Goal: Task Accomplishment & Management: Manage account settings

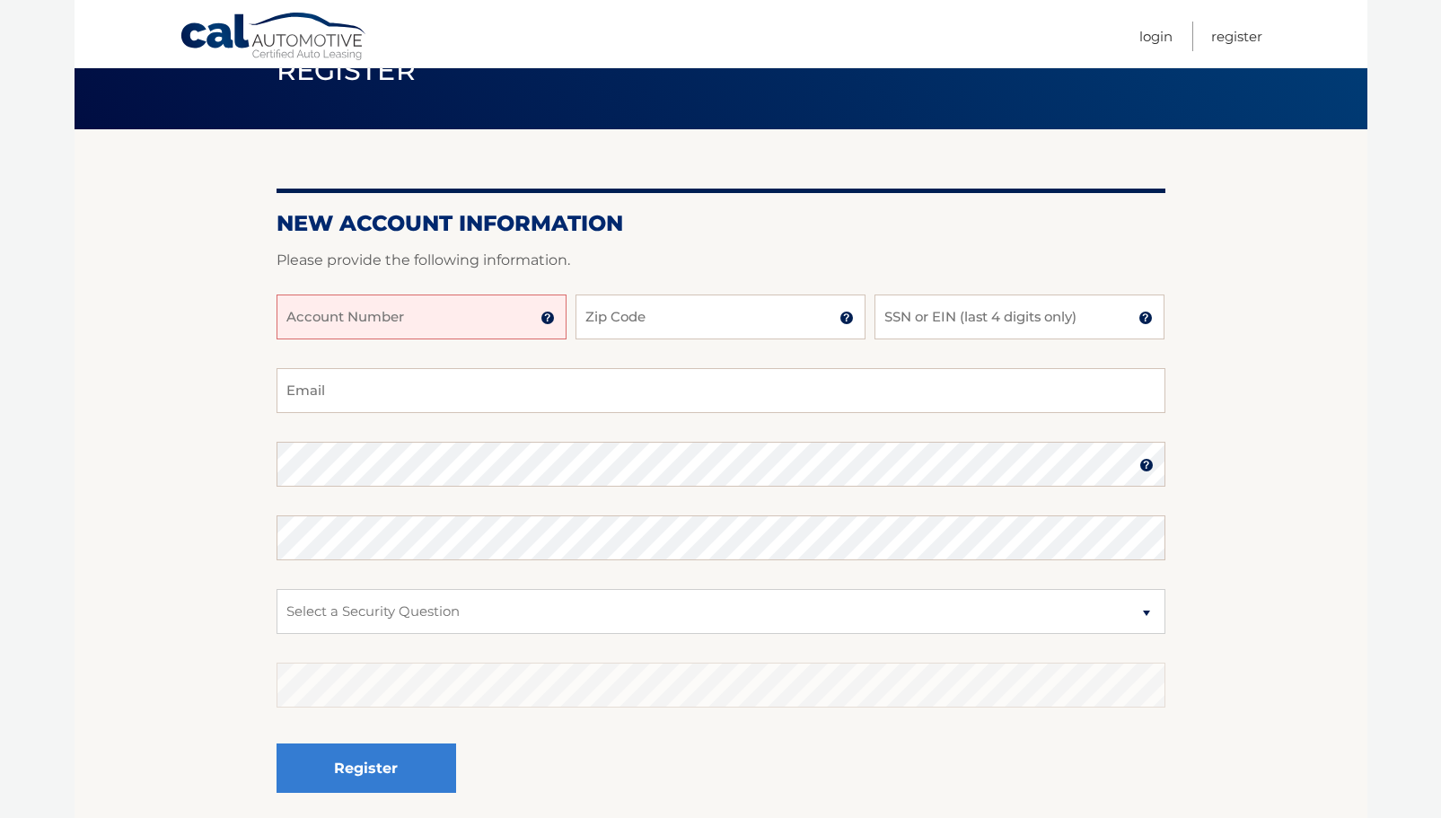
scroll to position [75, 0]
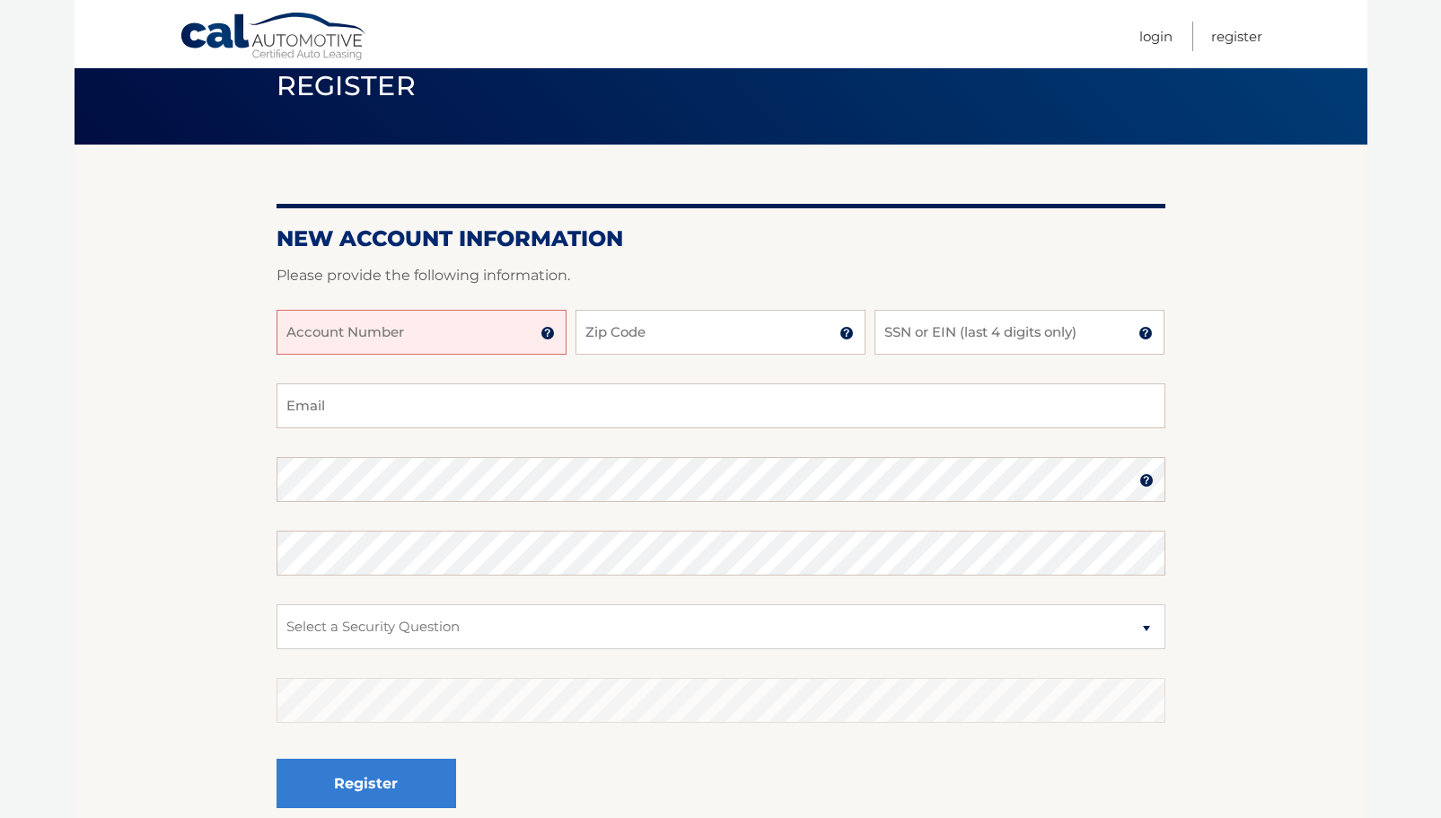
click at [427, 333] on input "Account Number" at bounding box center [422, 332] width 290 height 45
click at [324, 333] on input "Account Number" at bounding box center [422, 332] width 290 height 45
paste input "44456004404"
type input "44456004404"
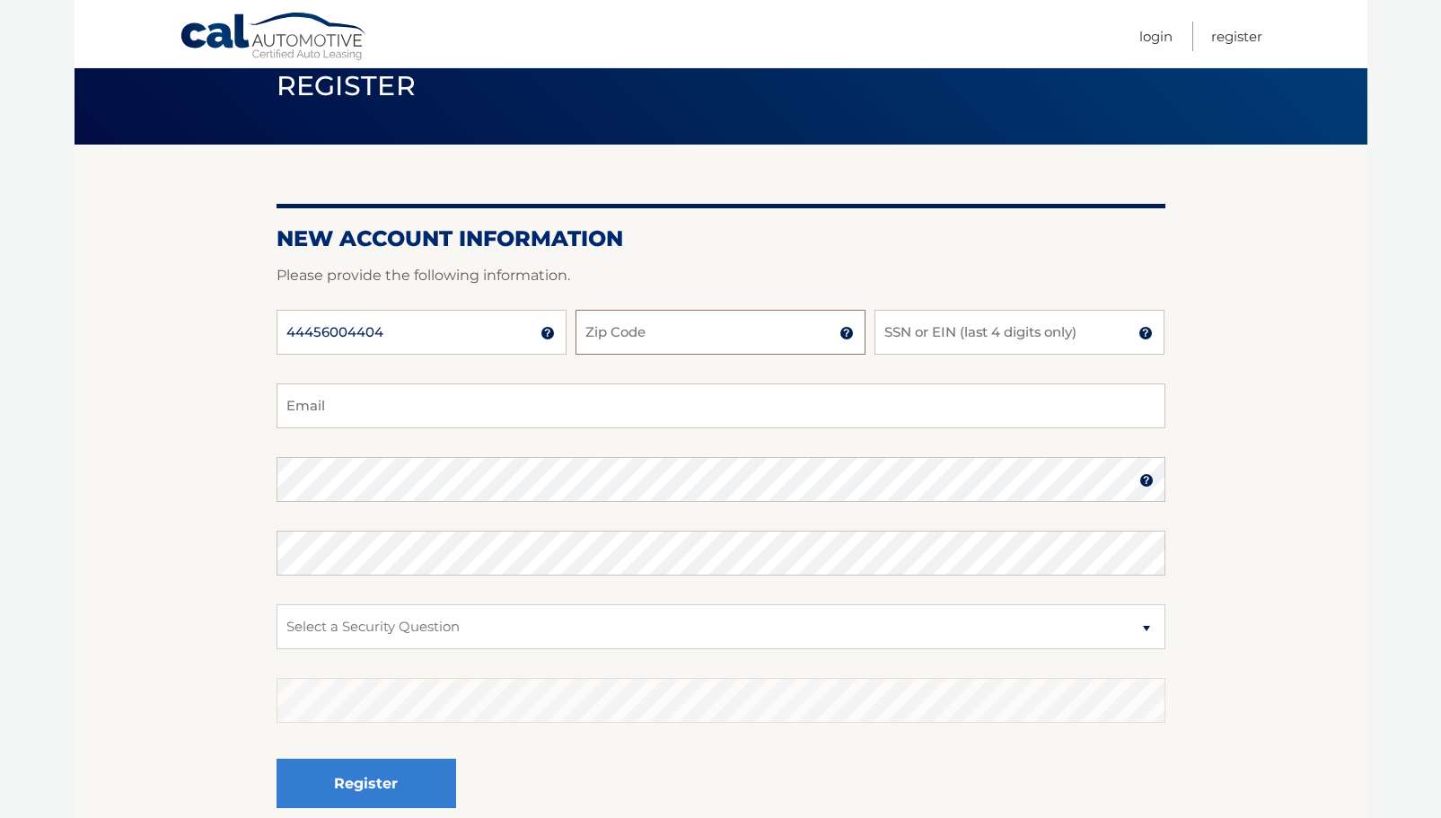
click at [623, 333] on input "Zip Code" at bounding box center [721, 332] width 290 height 45
type input "14226"
type input "moniquestays@yahoo.com"
click at [906, 339] on input "SSN or EIN (last 4 digits only)" at bounding box center [1020, 332] width 290 height 45
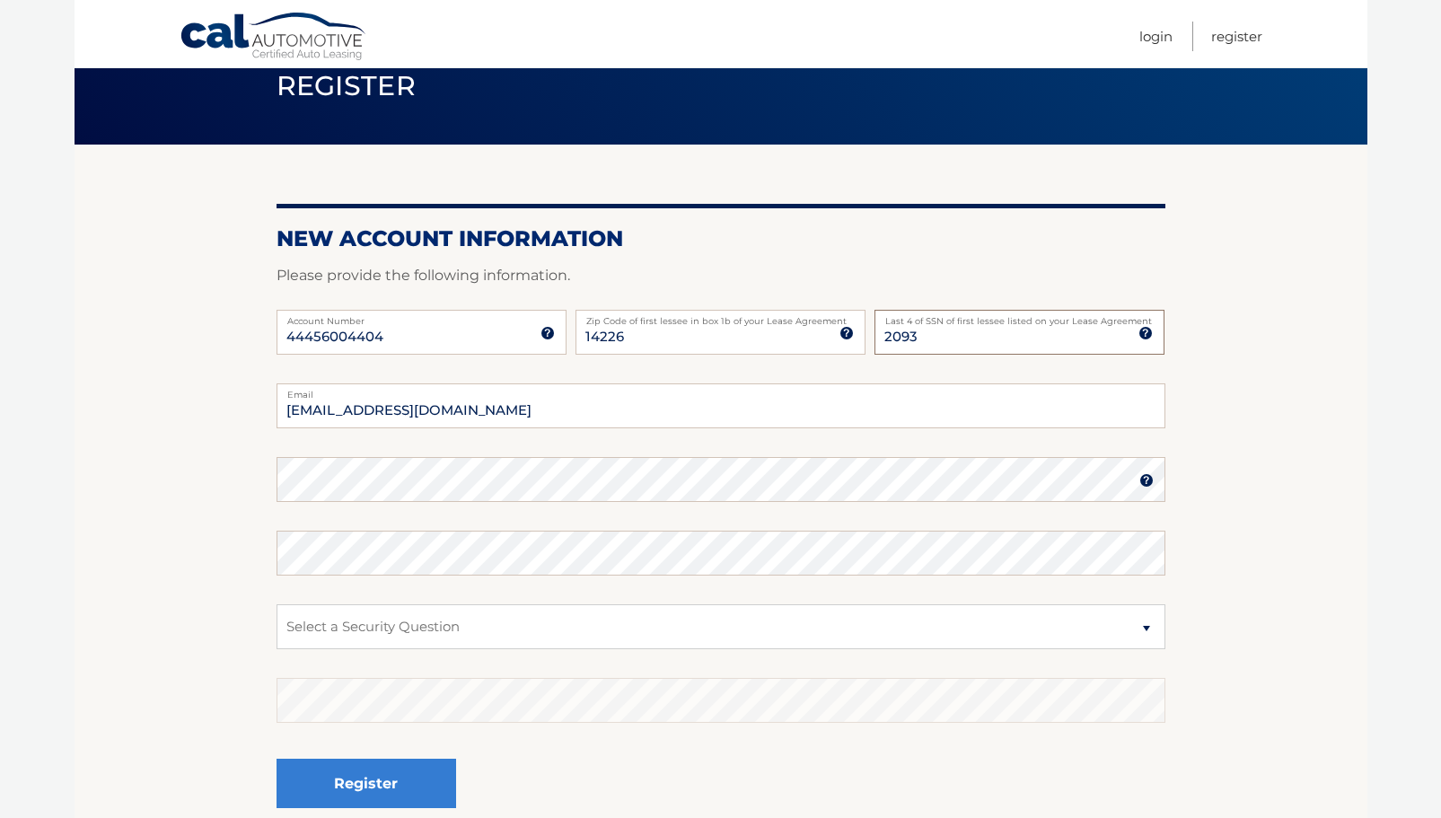
type input "2093"
click at [1349, 389] on section "New Account Information Please provide the following information. 44456004404 A…" at bounding box center [721, 495] width 1293 height 701
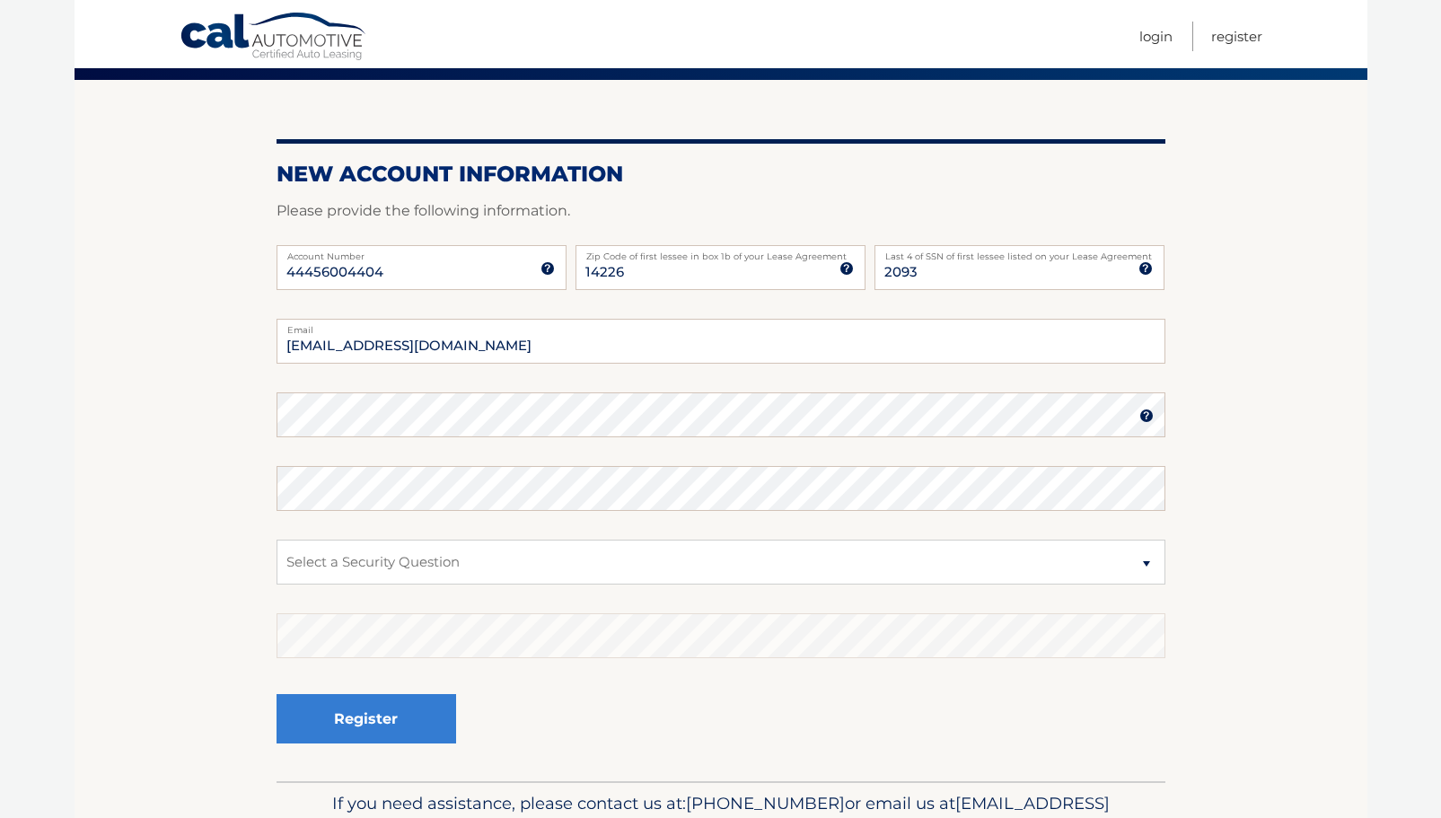
scroll to position [152, 0]
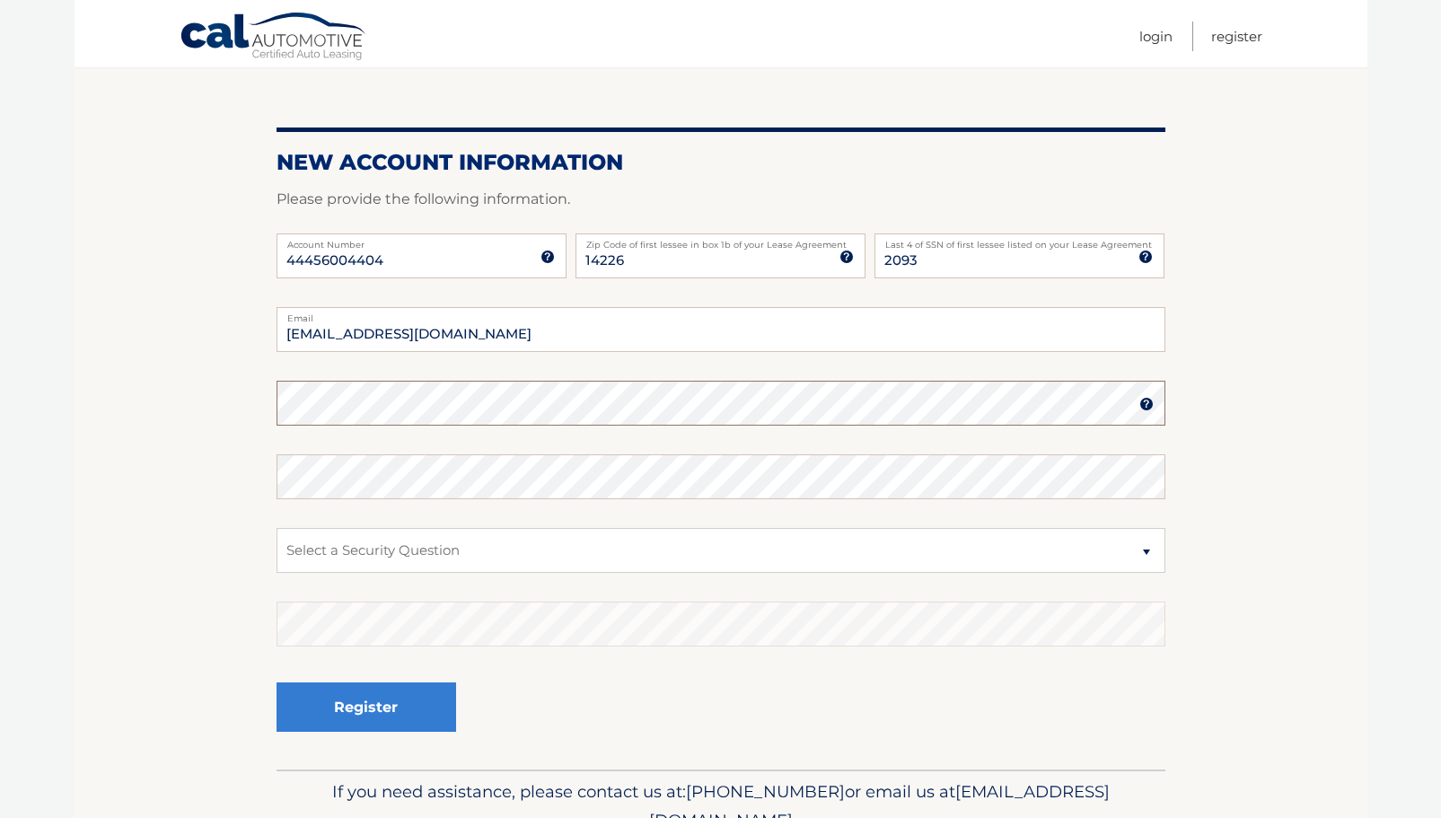
click at [262, 400] on section "New Account Information Please provide the following information. 44456004404 A…" at bounding box center [721, 418] width 1293 height 701
click at [1149, 406] on img at bounding box center [1147, 404] width 14 height 14
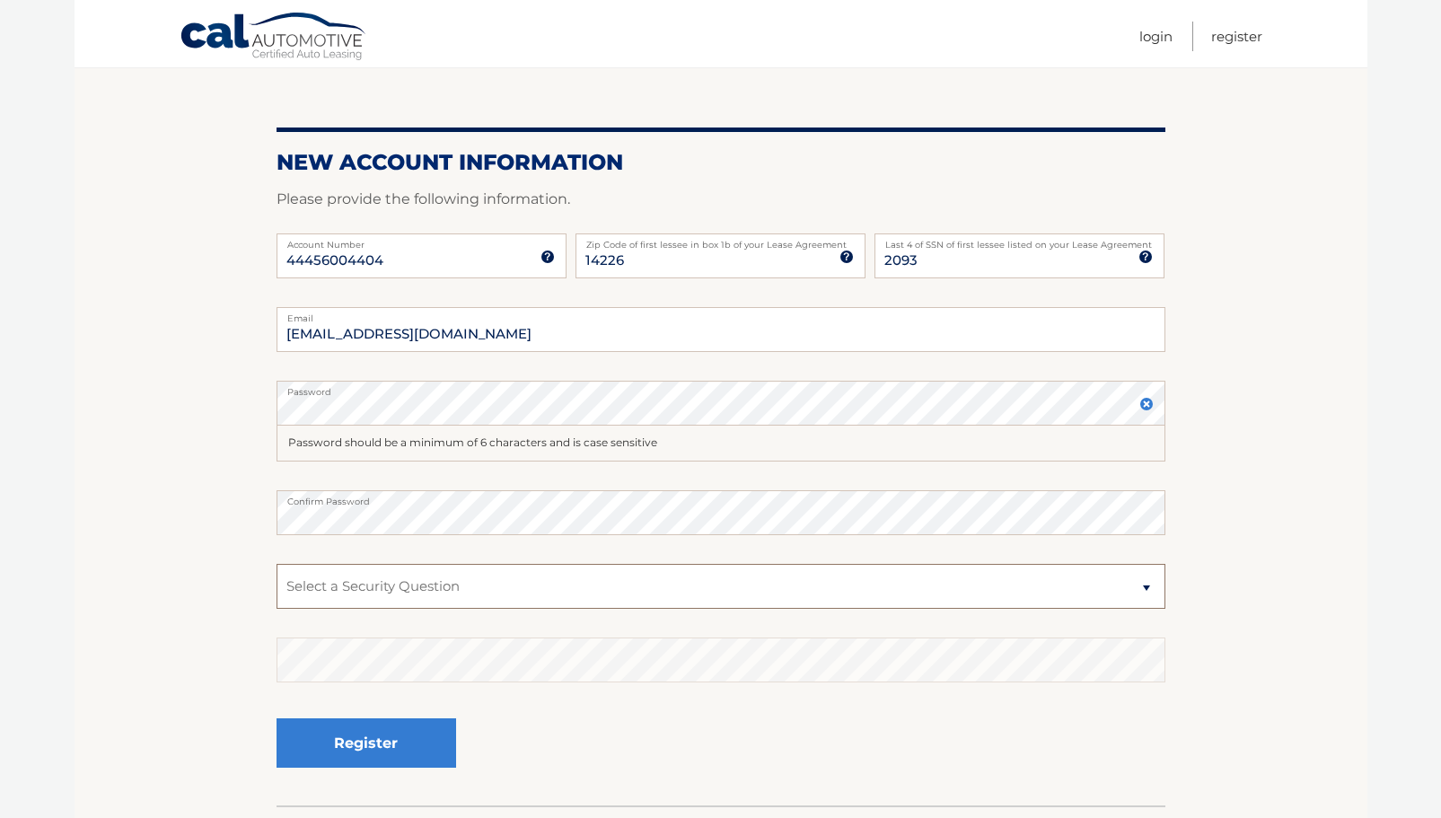
click at [1147, 586] on select "Select a Security Question What was the name of your elementary school? What is…" at bounding box center [721, 586] width 889 height 45
select select "1"
click at [277, 564] on select "Select a Security Question What was the name of your elementary school? What is…" at bounding box center [721, 586] width 889 height 45
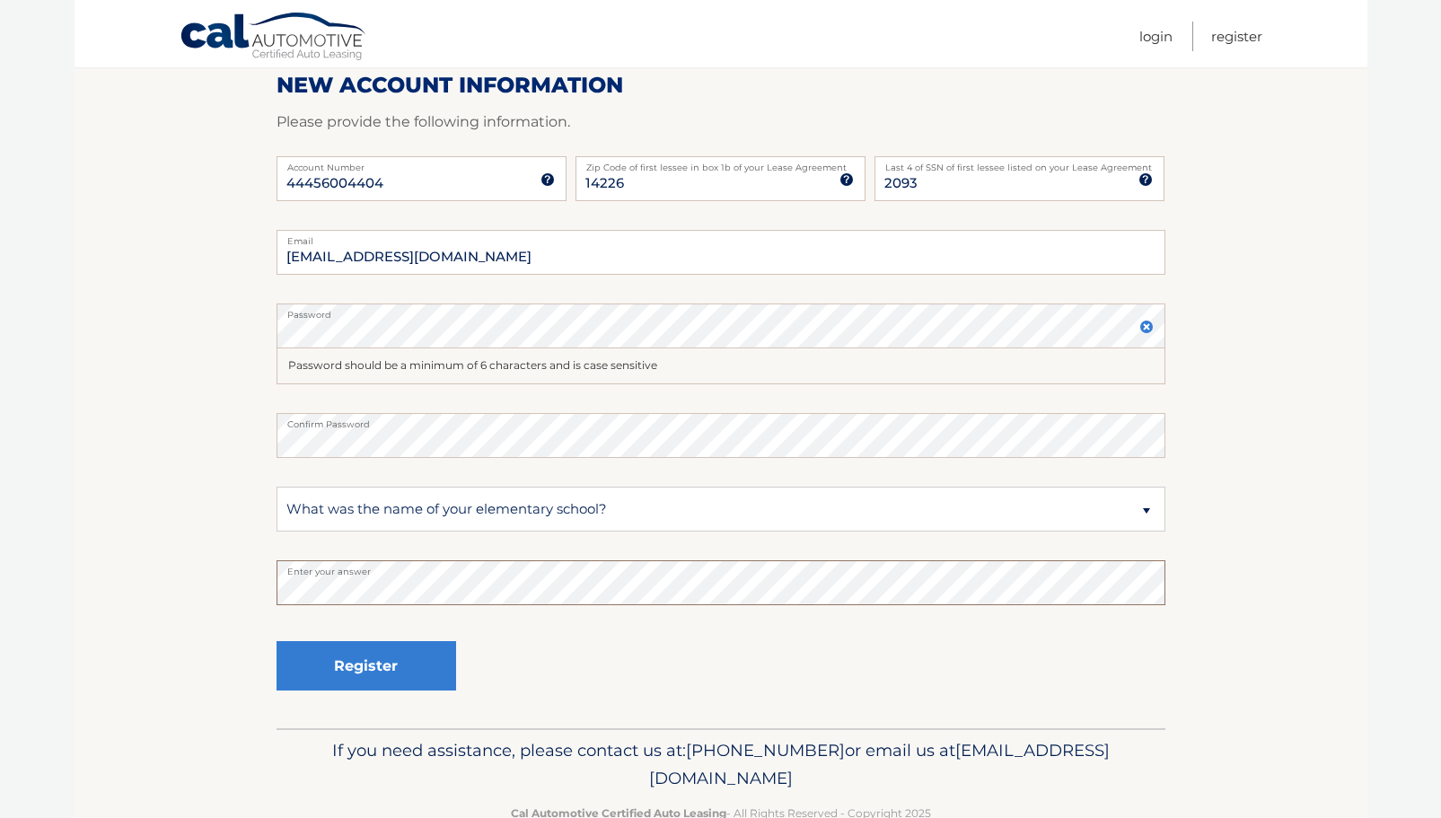
scroll to position [230, 0]
click at [337, 672] on button "Register" at bounding box center [367, 664] width 180 height 49
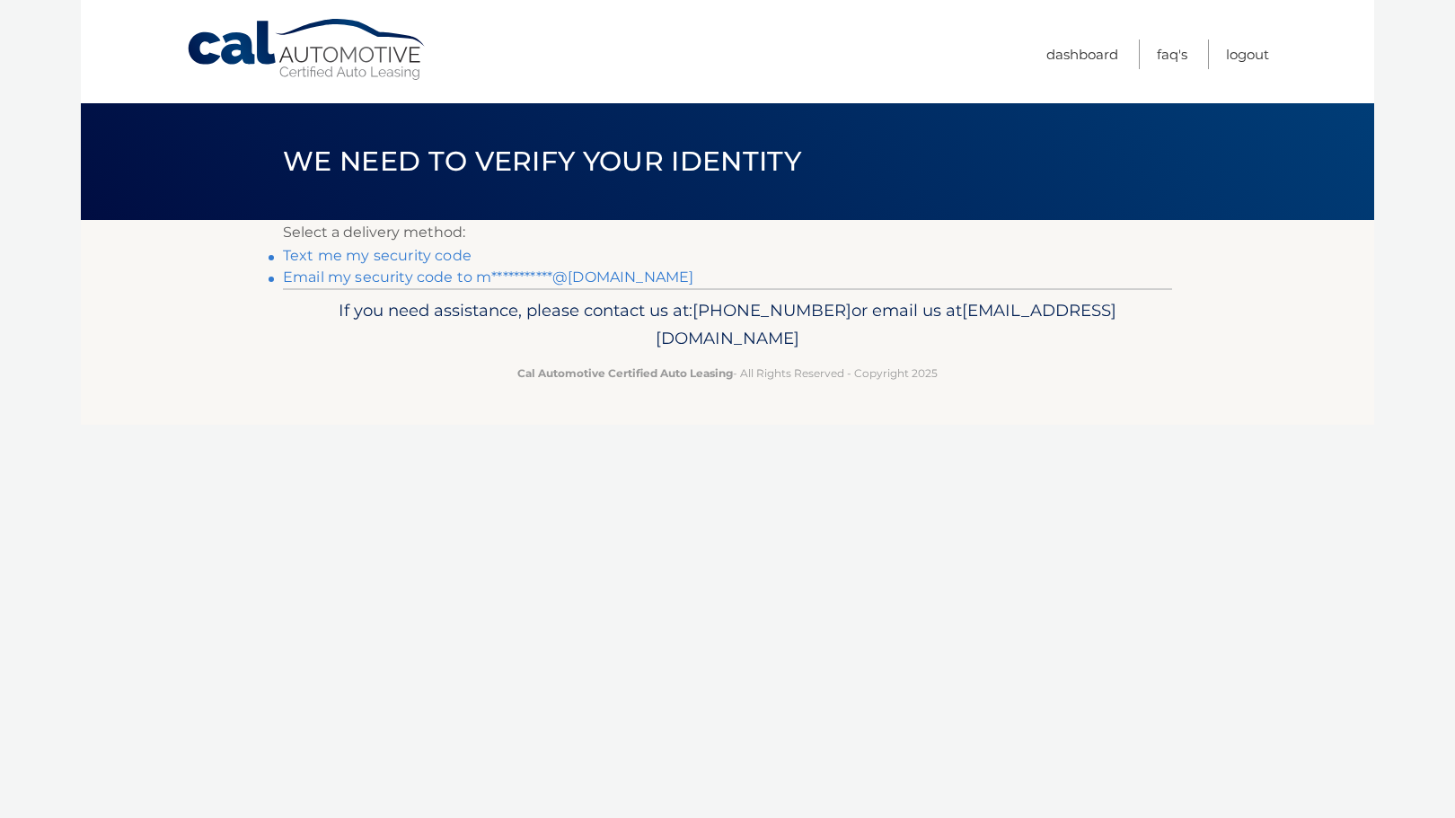
click at [353, 254] on link "Text me my security code" at bounding box center [377, 255] width 189 height 17
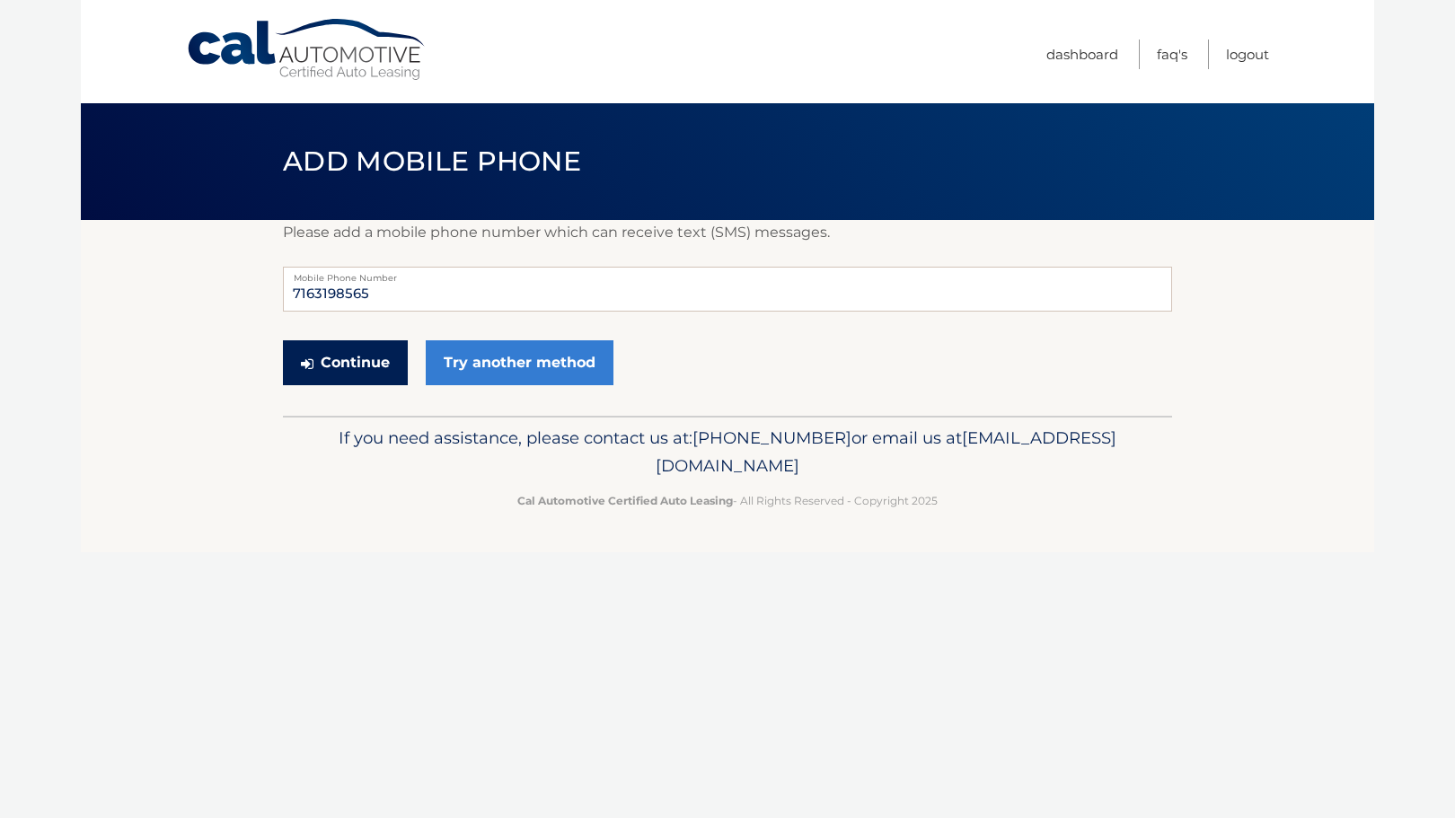
click at [362, 362] on button "Continue" at bounding box center [345, 362] width 125 height 45
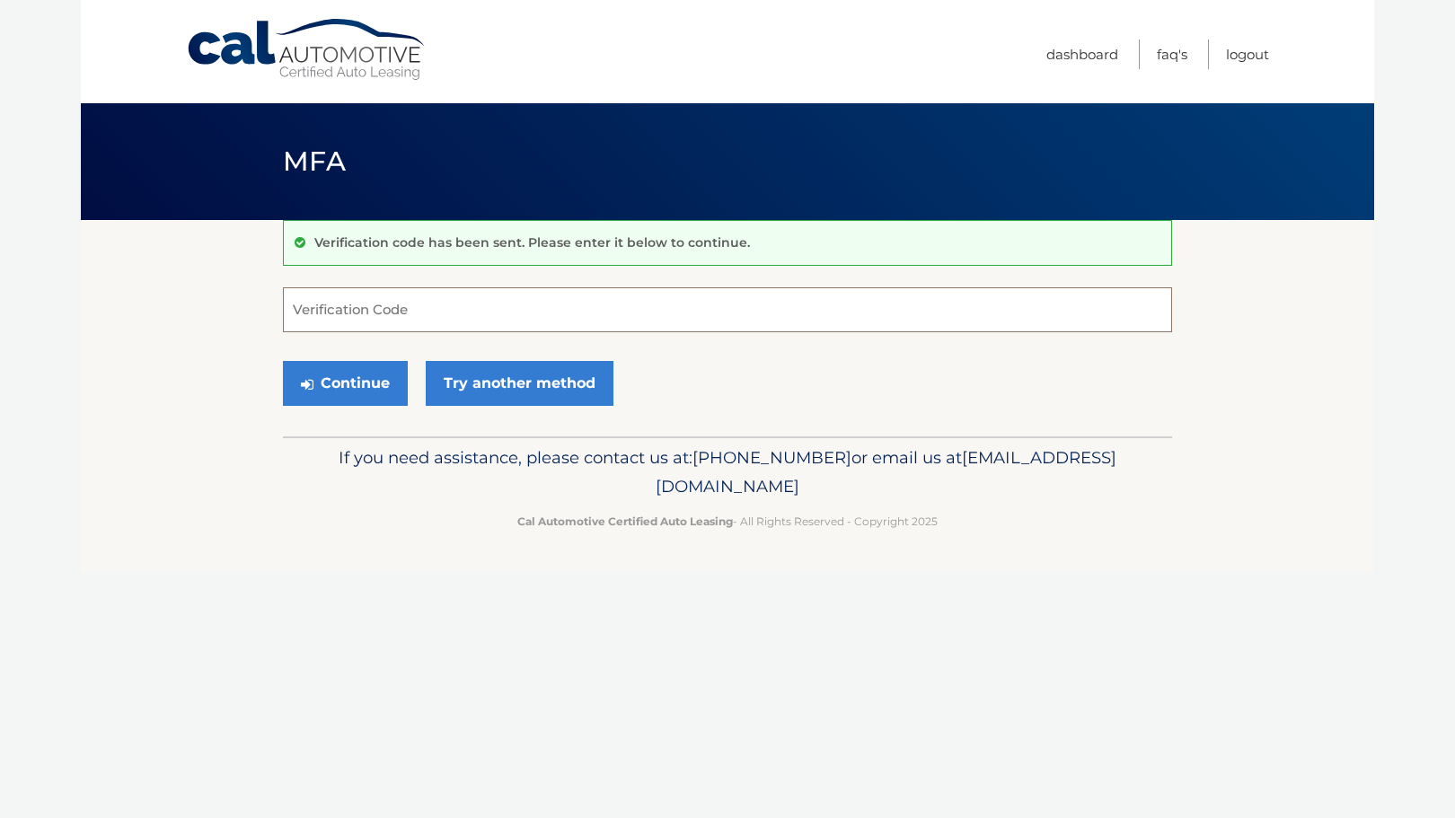
click at [388, 315] on input "Verification Code" at bounding box center [727, 309] width 889 height 45
type input "175717"
click at [344, 388] on button "Continue" at bounding box center [345, 383] width 125 height 45
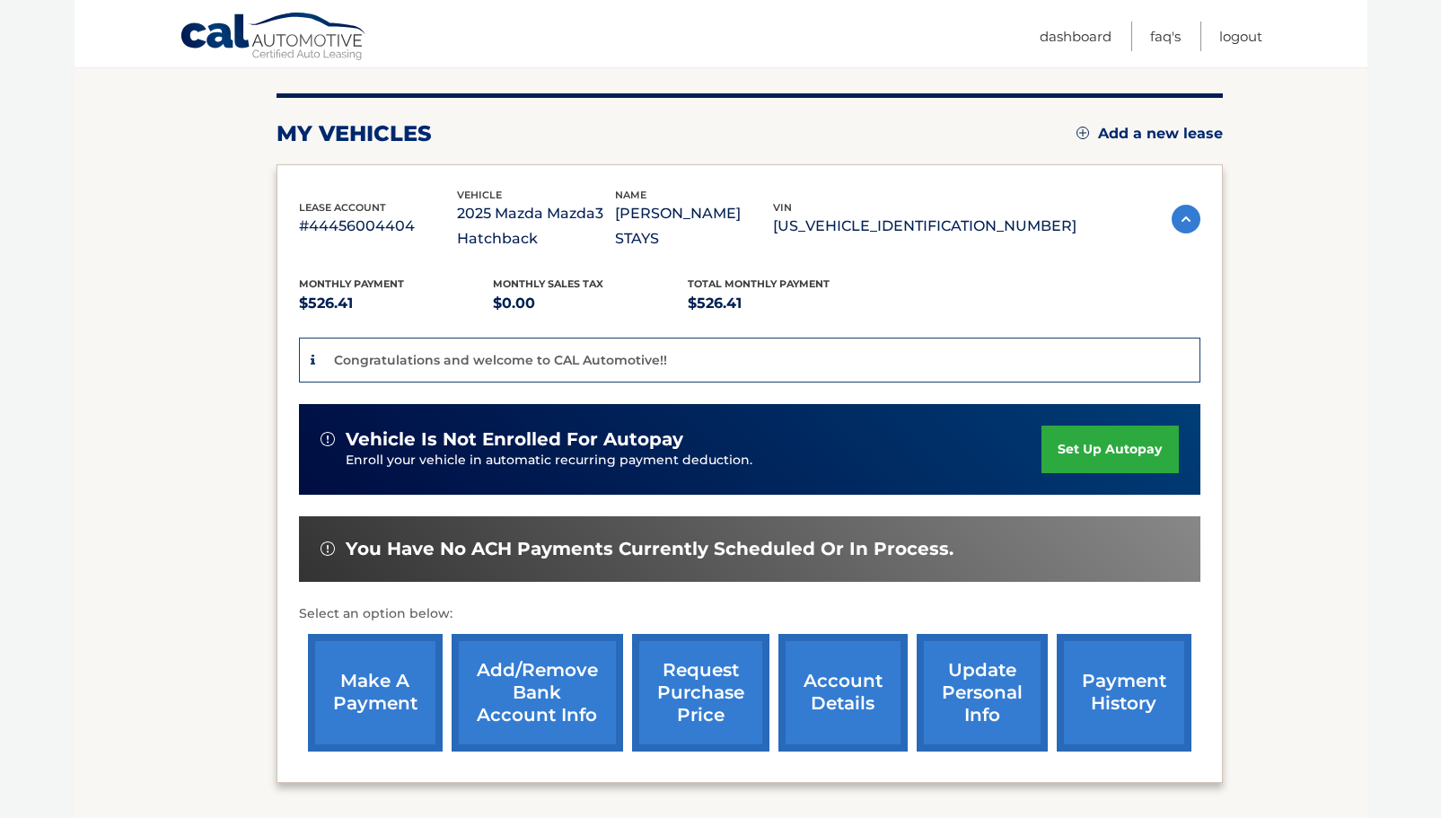
scroll to position [207, 0]
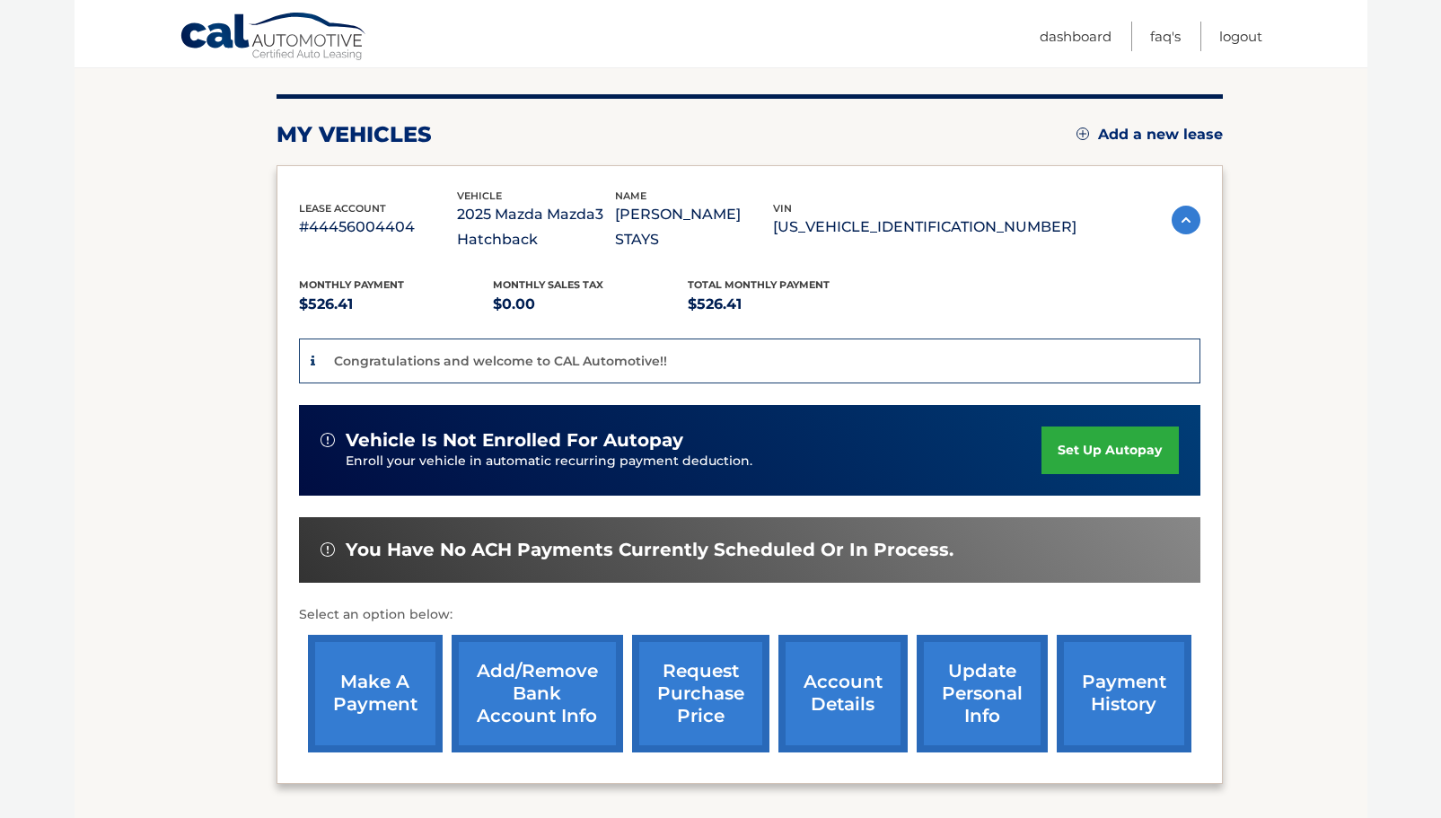
click at [1308, 437] on section "You are registered for this site, but you haven't enrolled in online payments. …" at bounding box center [721, 425] width 1293 height 824
click at [1081, 452] on link "set up autopay" at bounding box center [1110, 451] width 137 height 48
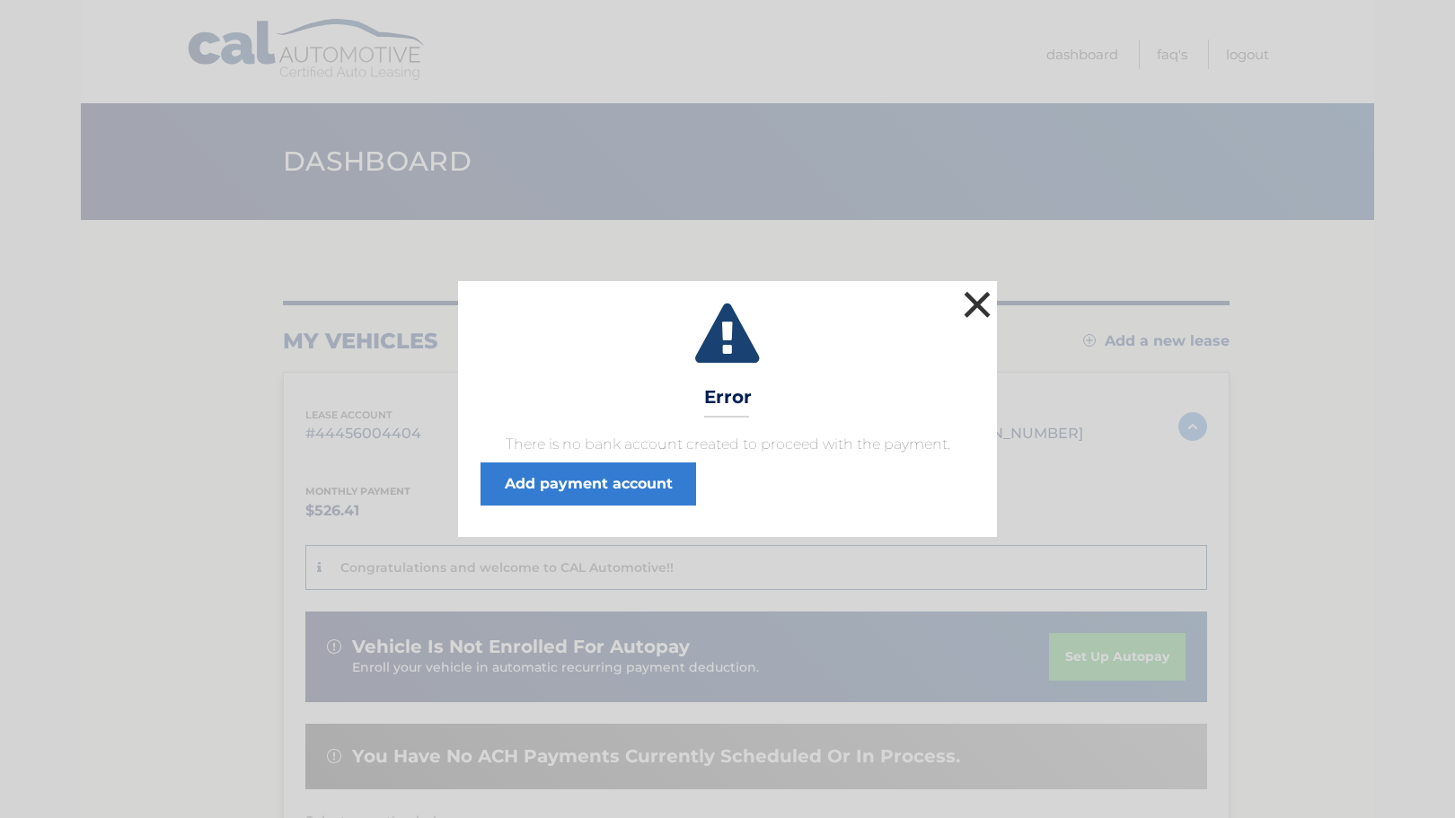
drag, startPoint x: 978, startPoint y: 304, endPoint x: 722, endPoint y: 504, distance: 324.4
click at [727, 504] on div "× Error There is no bank account created to proceed with the payment. Add payme…" at bounding box center [727, 408] width 539 height 255
click at [574, 479] on link "Add payment account" at bounding box center [588, 484] width 216 height 43
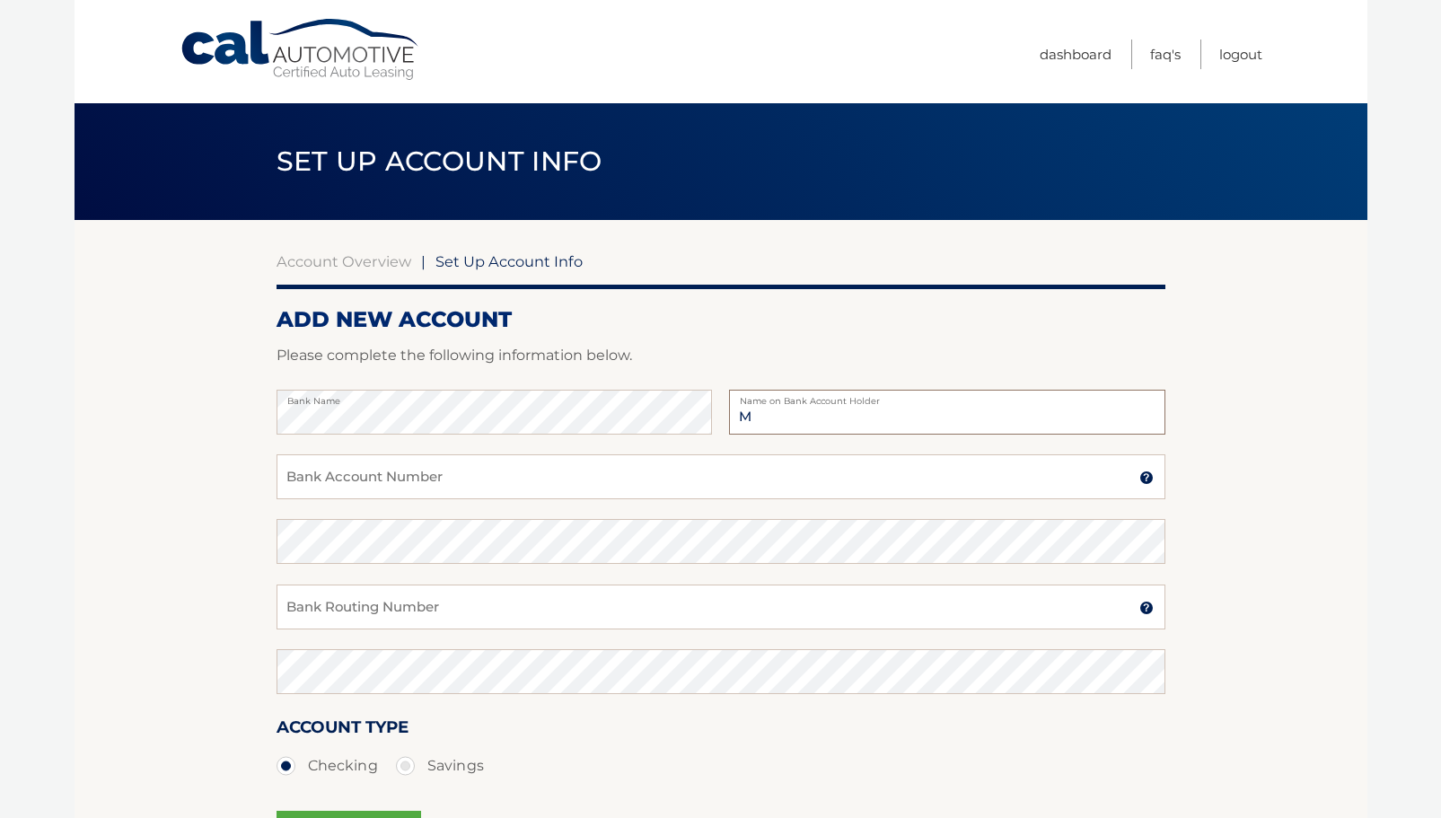
type input "[PERSON_NAME] Stays"
click at [420, 476] on input "Bank Account Number" at bounding box center [721, 476] width 889 height 45
type input "9863730629"
click at [344, 594] on input "Bank Routing Number" at bounding box center [721, 607] width 889 height 45
type input "022000046"
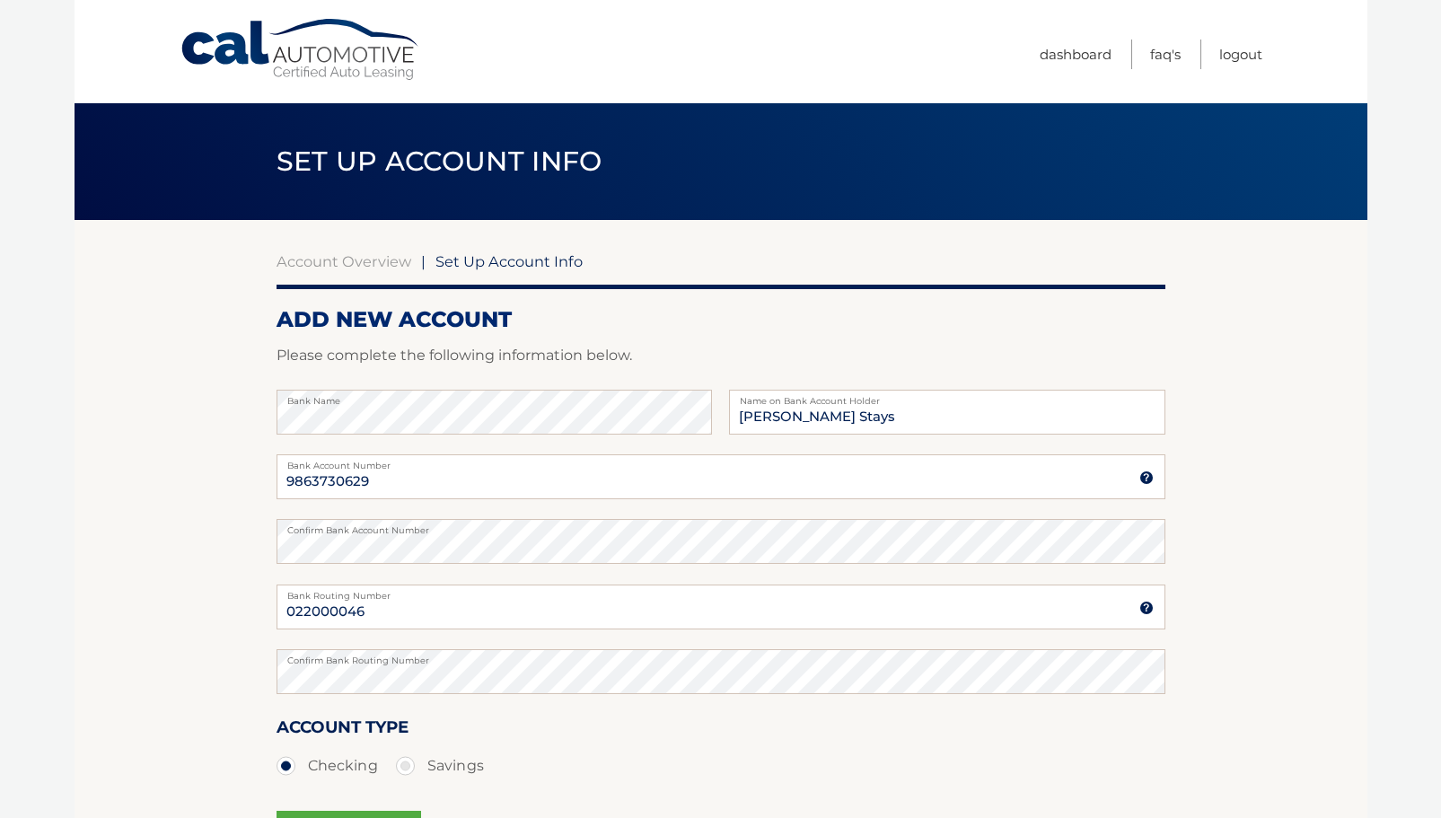
click at [1304, 552] on section "Account Overview | Set Up Account Info ADD NEW ACCOUNT Please complete the foll…" at bounding box center [721, 562] width 1293 height 685
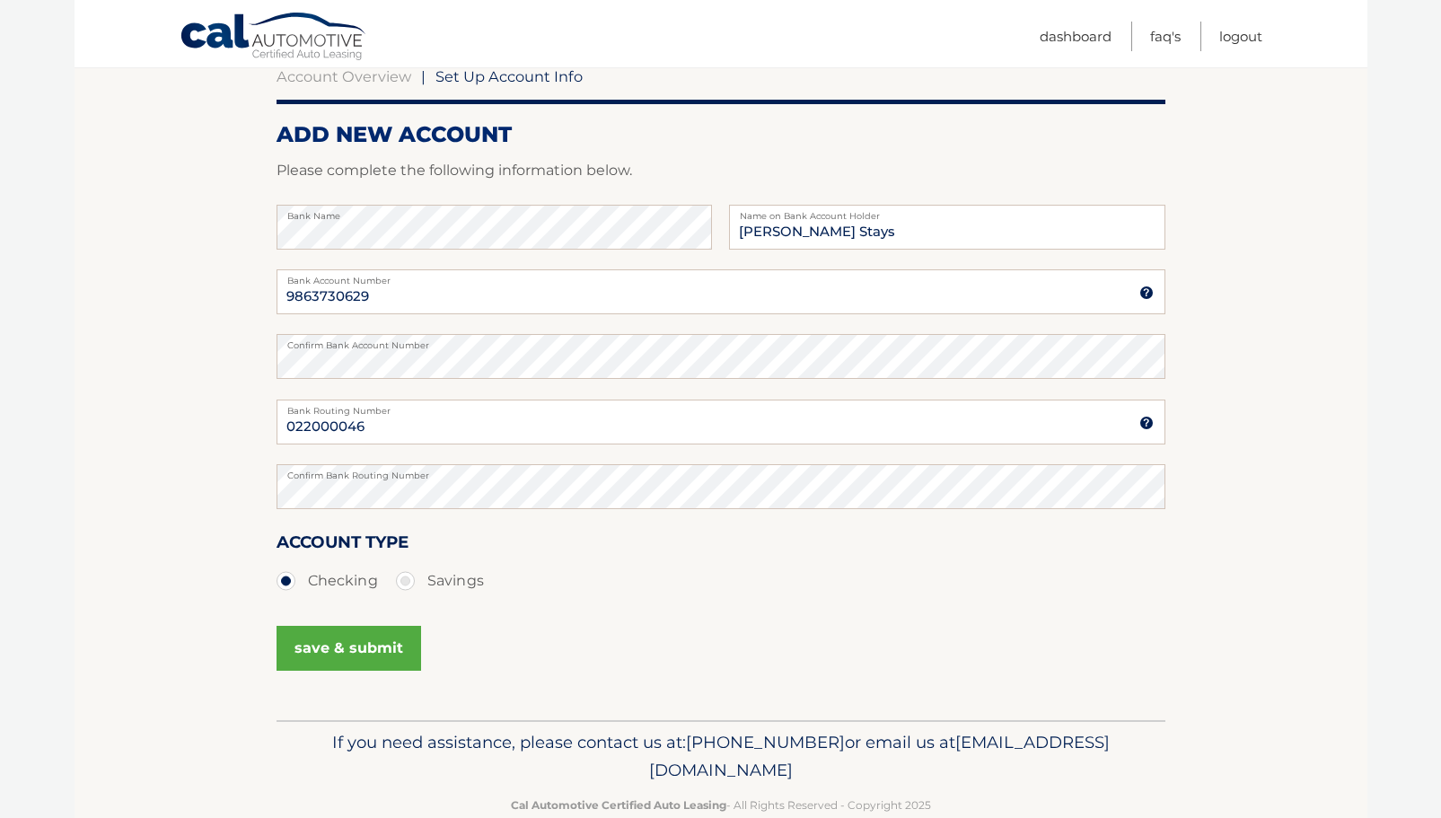
scroll to position [188, 0]
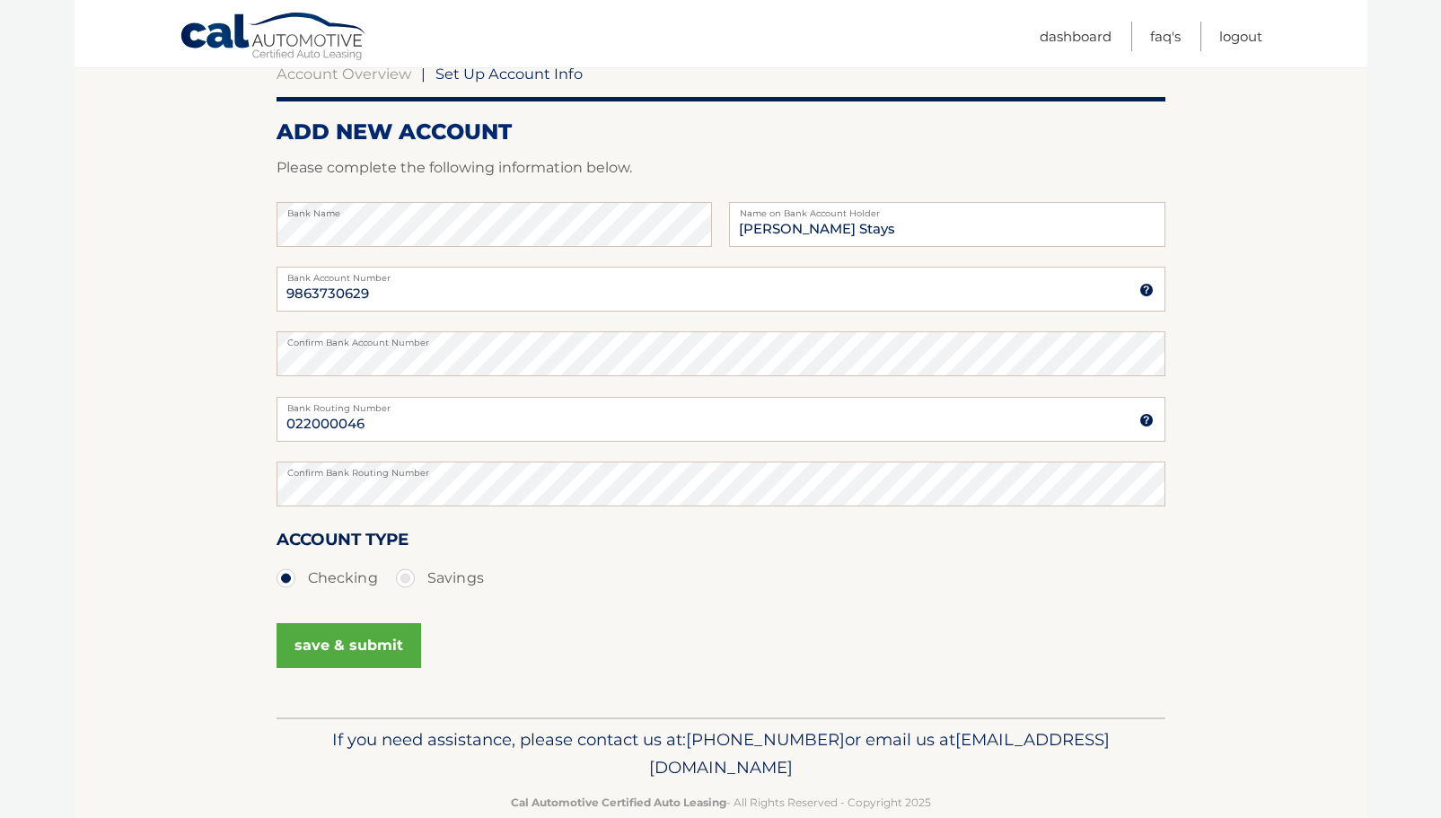
click at [341, 645] on button "save & submit" at bounding box center [349, 645] width 145 height 45
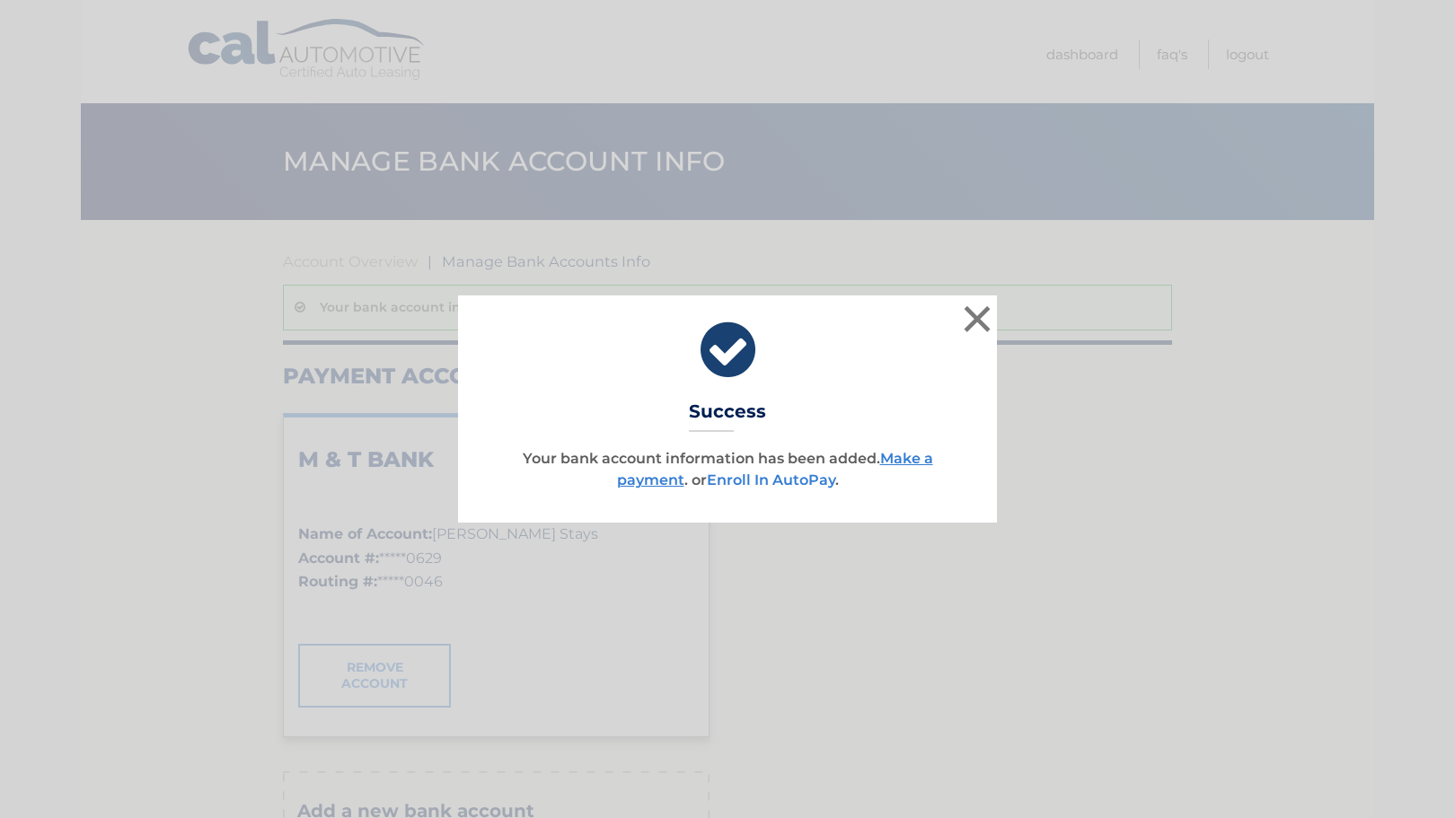
click at [774, 477] on link "Enroll In AutoPay" at bounding box center [771, 479] width 128 height 17
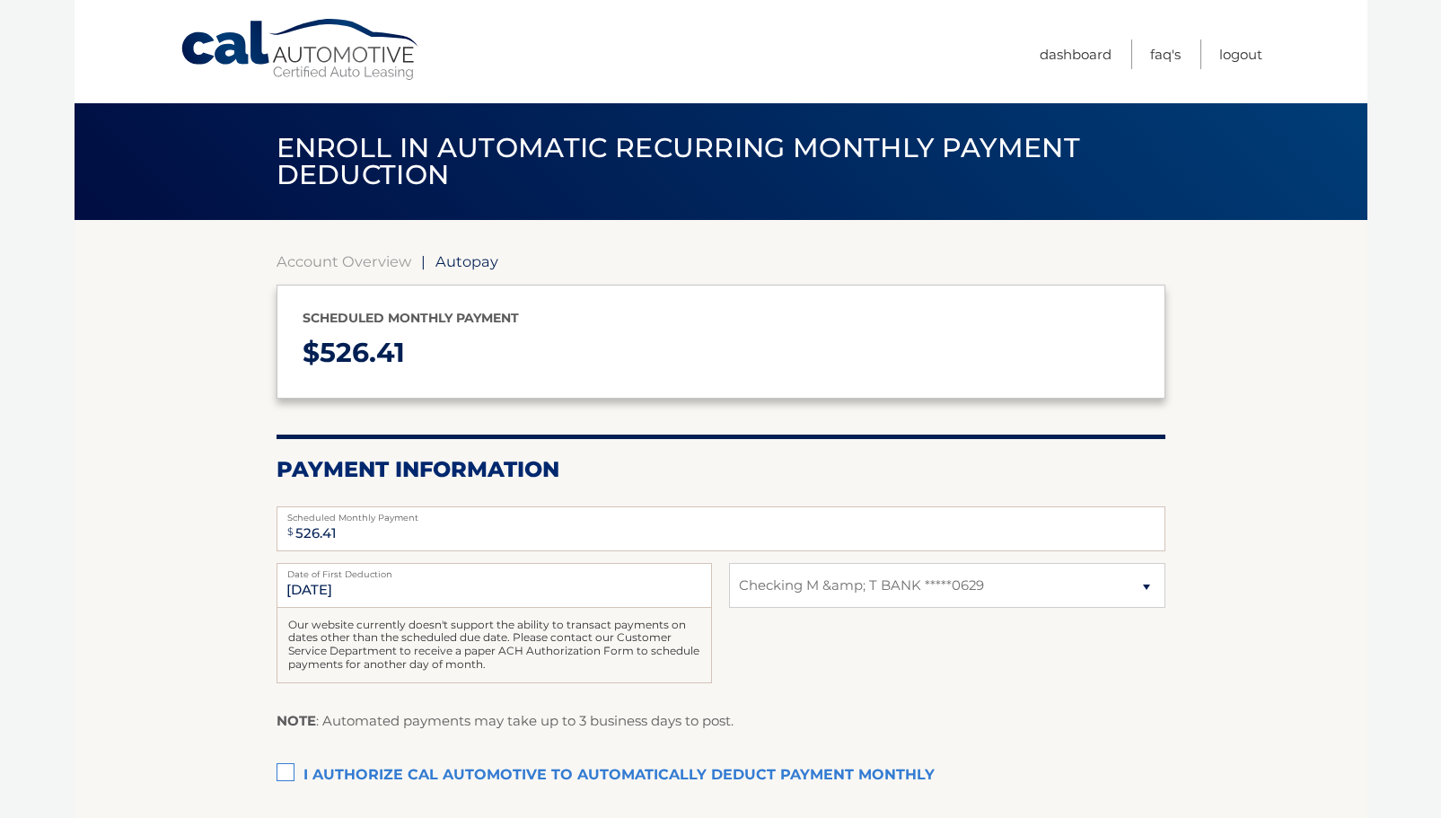
select select "NjMxYWYxMDYtYjEyMy00YWZhLTkwOTMtMTg3MjIzNTRjMTI3"
click at [1348, 376] on section "Account Overview | Autopay Scheduled monthly payment $ 526.41 Payment Informati…" at bounding box center [721, 558] width 1293 height 676
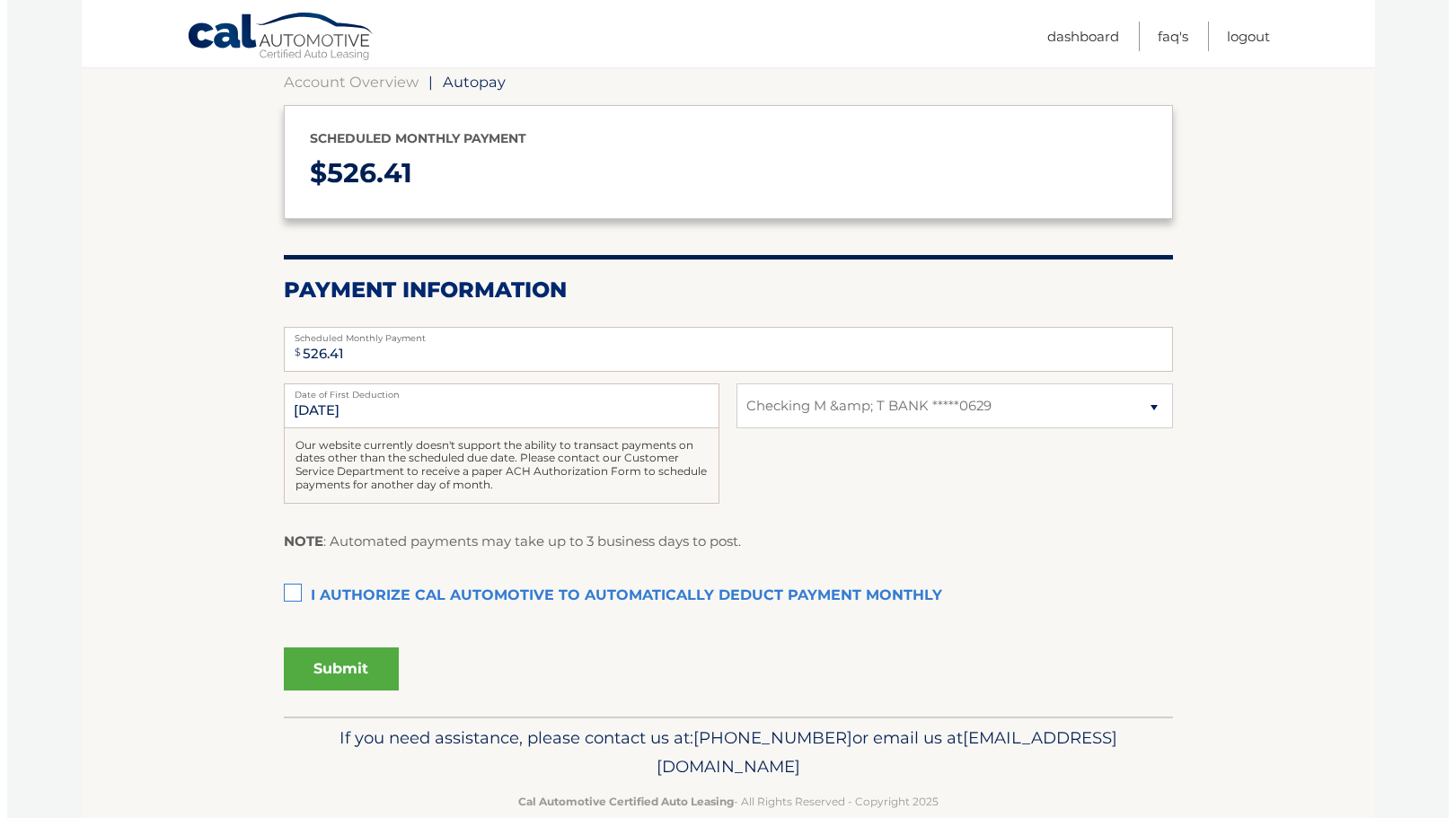
scroll to position [214, 0]
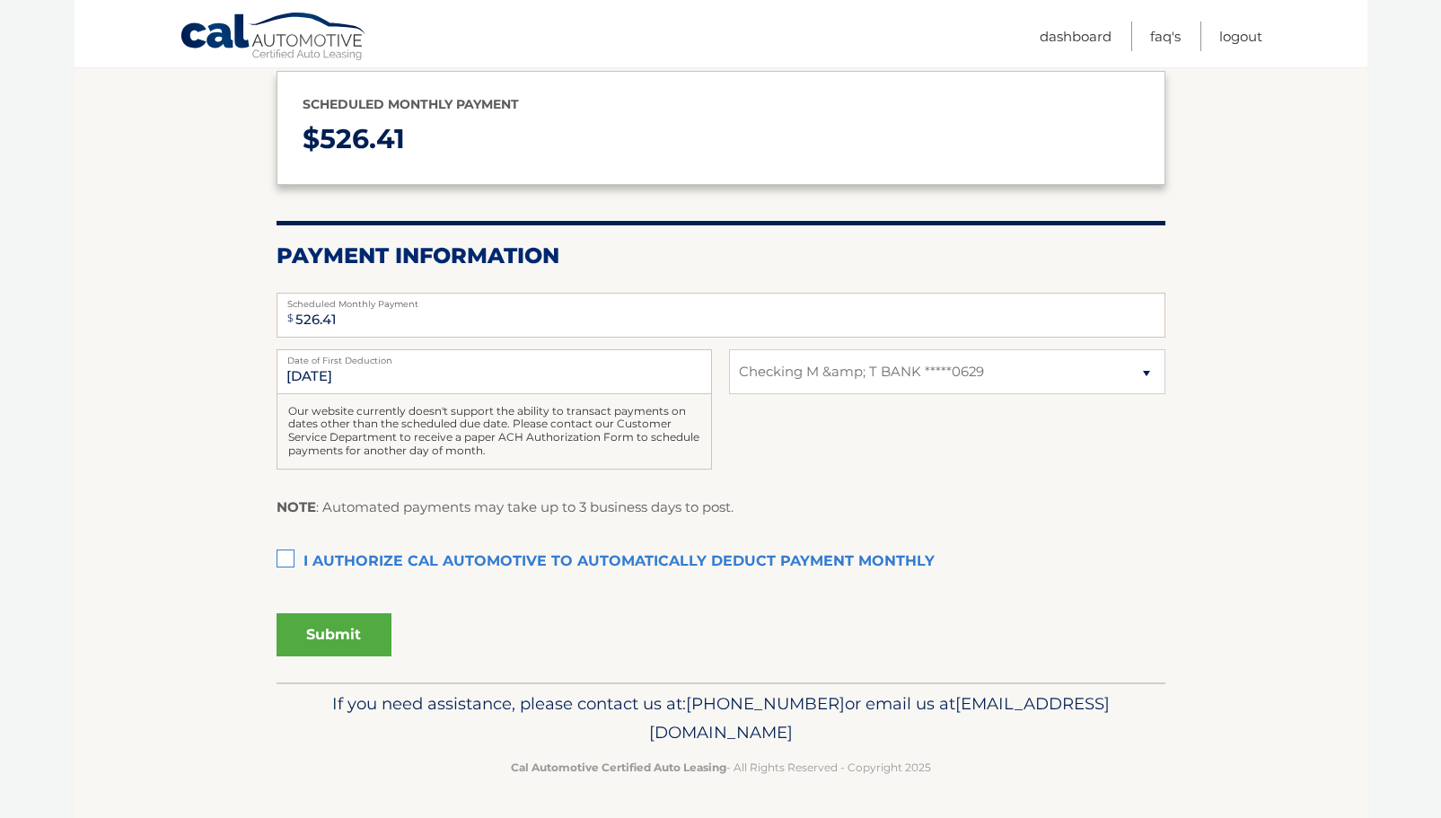
click at [285, 560] on label "I authorize cal automotive to automatically deduct payment monthly This checkbo…" at bounding box center [721, 562] width 889 height 36
click at [0, 0] on input "I authorize cal automotive to automatically deduct payment monthly This checkbo…" at bounding box center [0, 0] width 0 height 0
click at [208, 460] on section "Account Overview | Autopay Scheduled monthly payment $ 526.41 Payment Informati…" at bounding box center [721, 344] width 1293 height 676
click at [1085, 597] on div "Authorization I authorize cal automotive to automatically deduct payment monthl…" at bounding box center [721, 572] width 889 height 56
click at [339, 634] on button "Submit" at bounding box center [334, 634] width 115 height 43
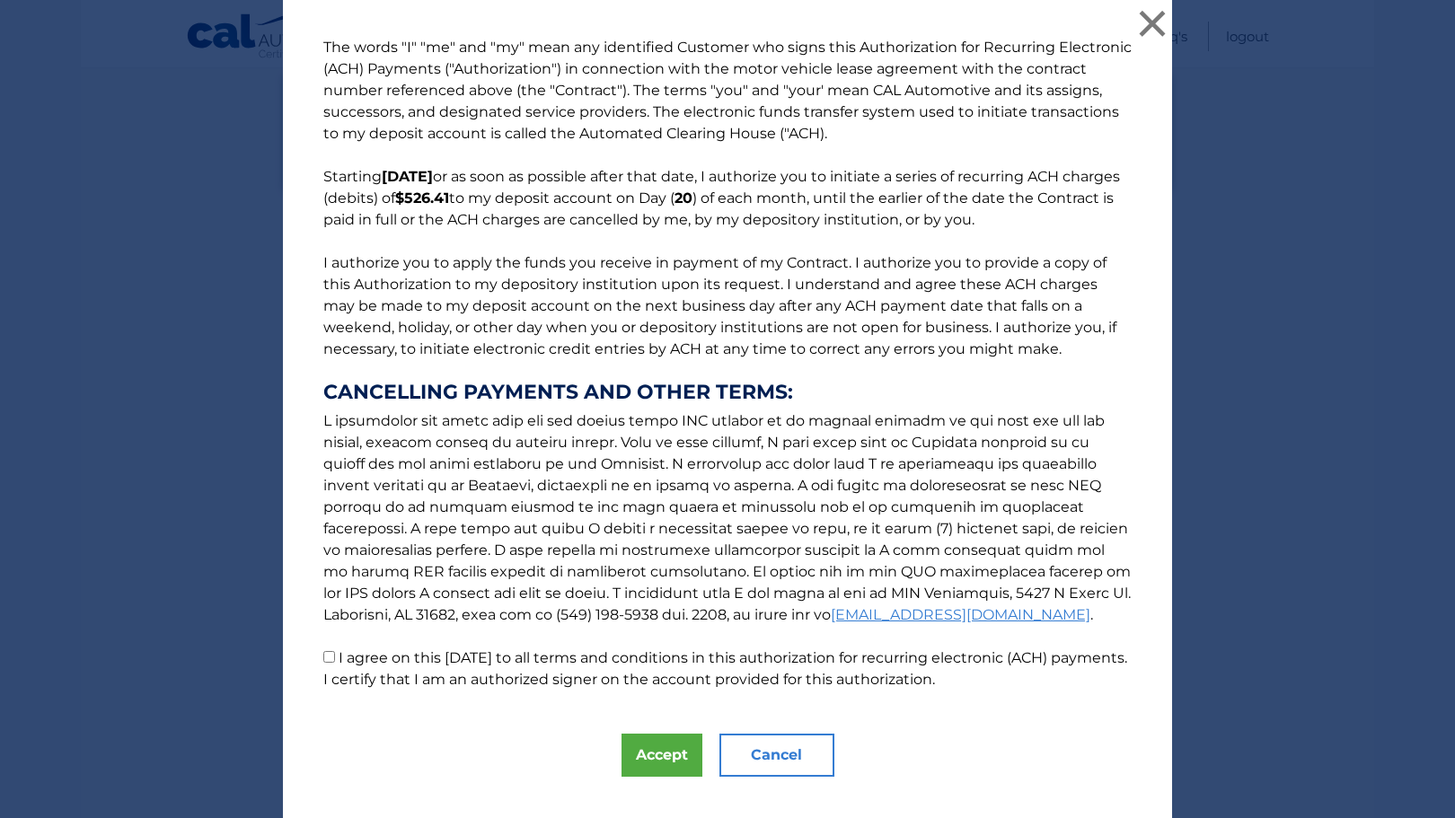
click at [1288, 537] on div "The words "I" "me" and "my" mean any identified Customer who signs this Authori…" at bounding box center [727, 424] width 1441 height 849
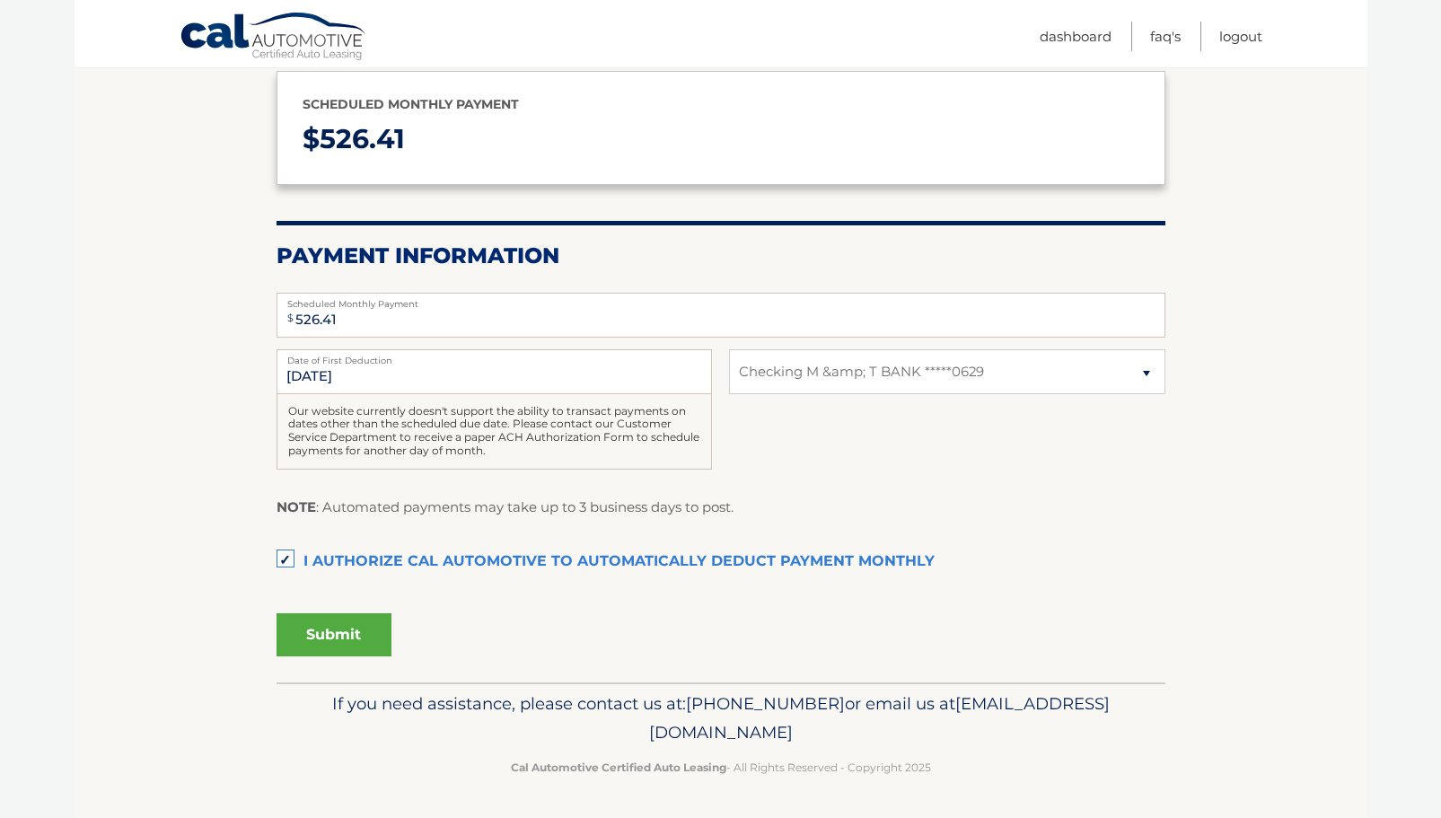
click at [335, 634] on button "Submit" at bounding box center [334, 634] width 115 height 43
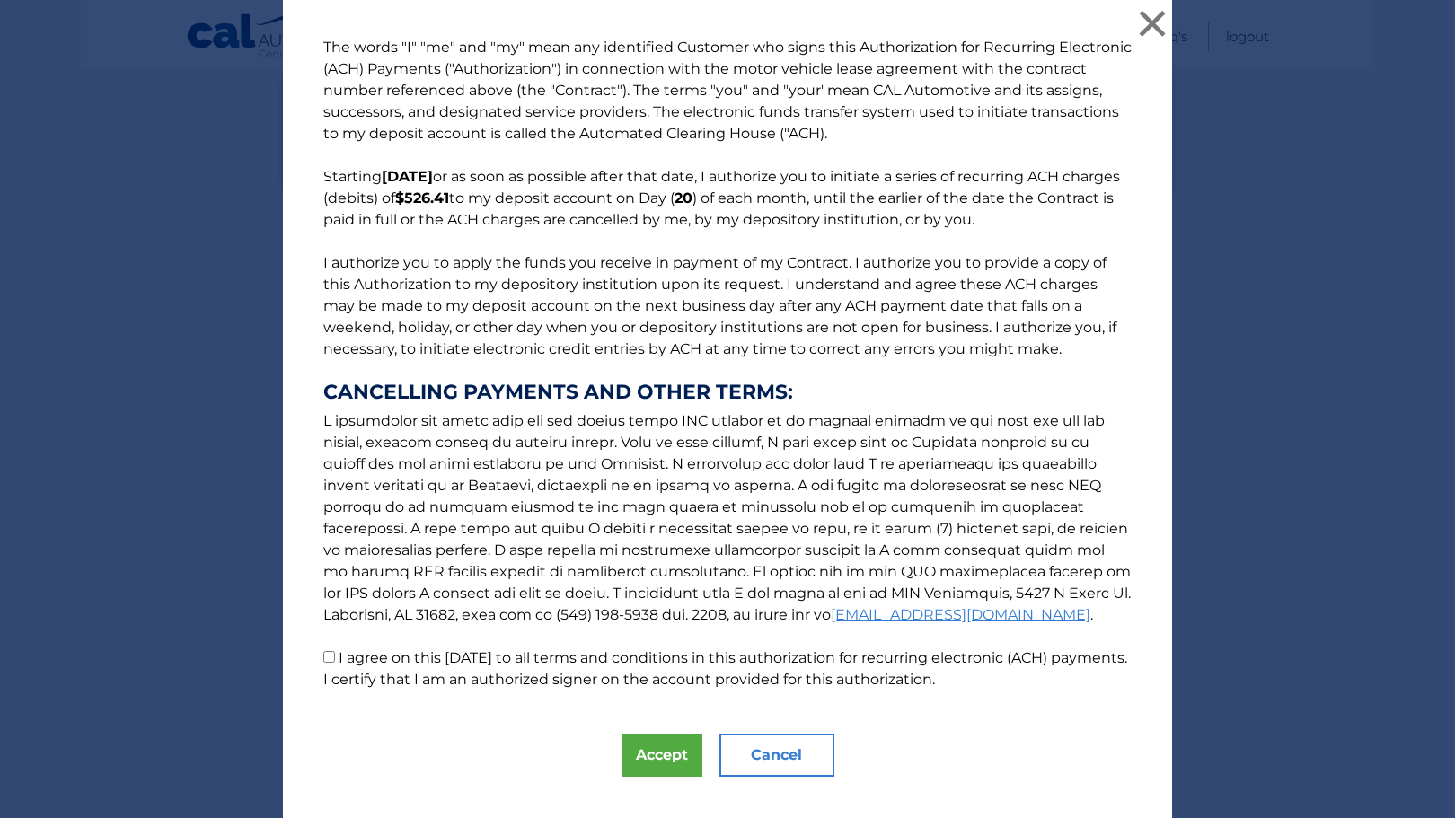
drag, startPoint x: 322, startPoint y: 656, endPoint x: 359, endPoint y: 658, distance: 37.8
click at [323, 656] on input "I agree on this 09/02/2025 to all terms and conditions in this authorization fo…" at bounding box center [329, 657] width 12 height 12
checkbox input "true"
click at [657, 753] on button "Accept" at bounding box center [661, 755] width 81 height 43
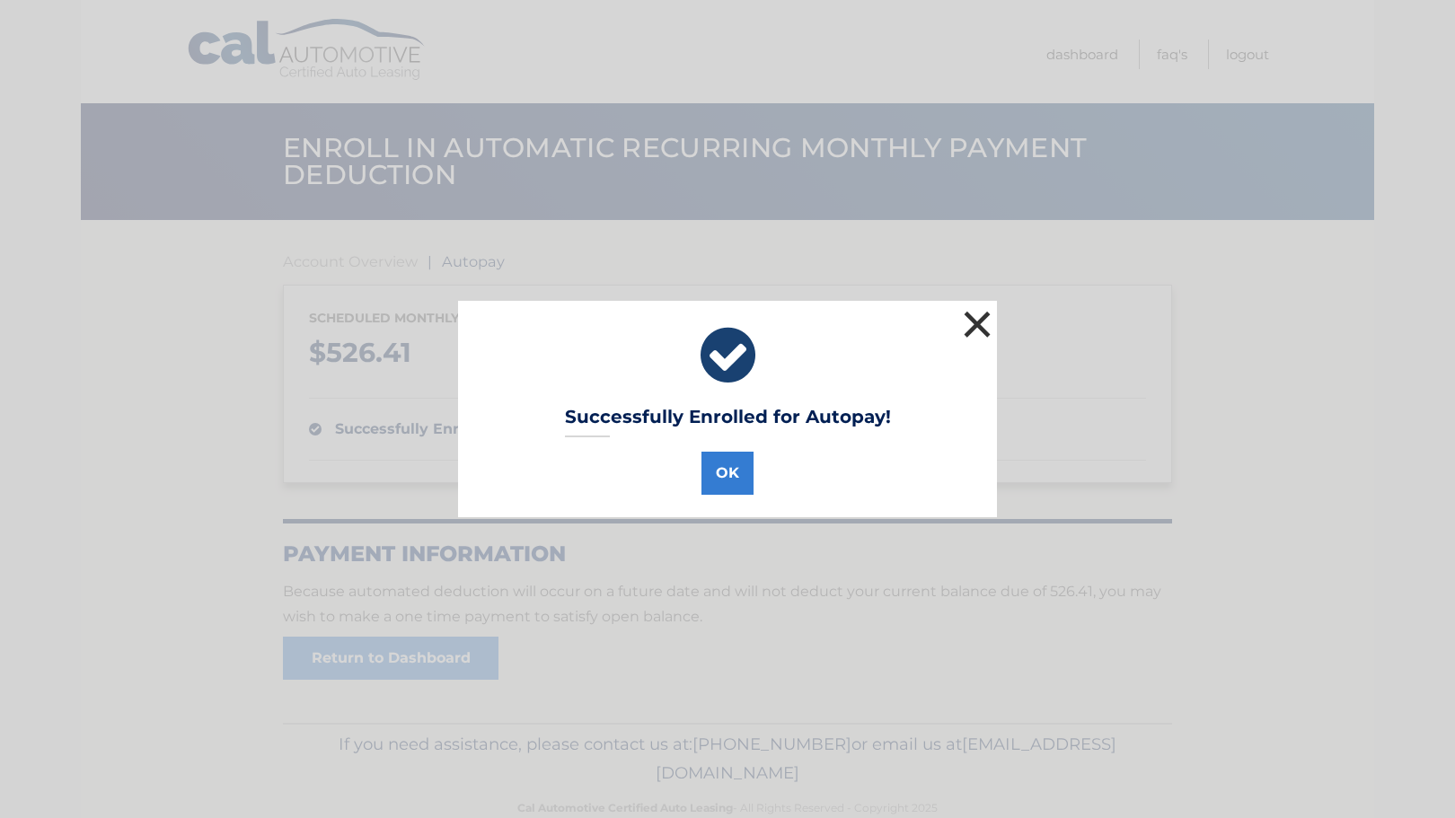
click at [973, 325] on button "×" at bounding box center [977, 324] width 36 height 36
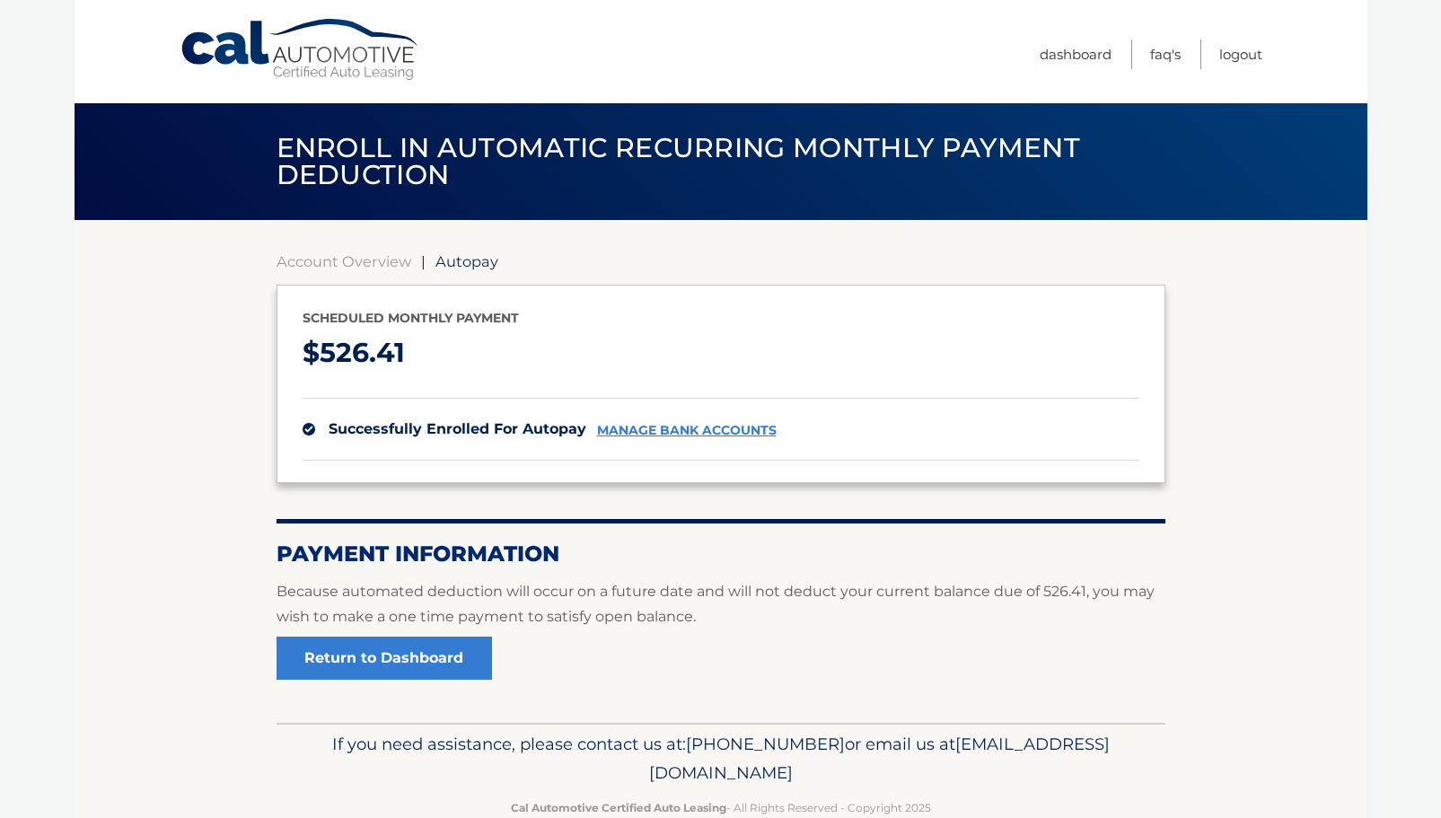
click at [1352, 568] on section "Account Overview | Autopay Scheduled monthly payment $ 526.41 successfully enro…" at bounding box center [721, 471] width 1293 height 503
click at [368, 662] on link "Return to Dashboard" at bounding box center [385, 658] width 216 height 43
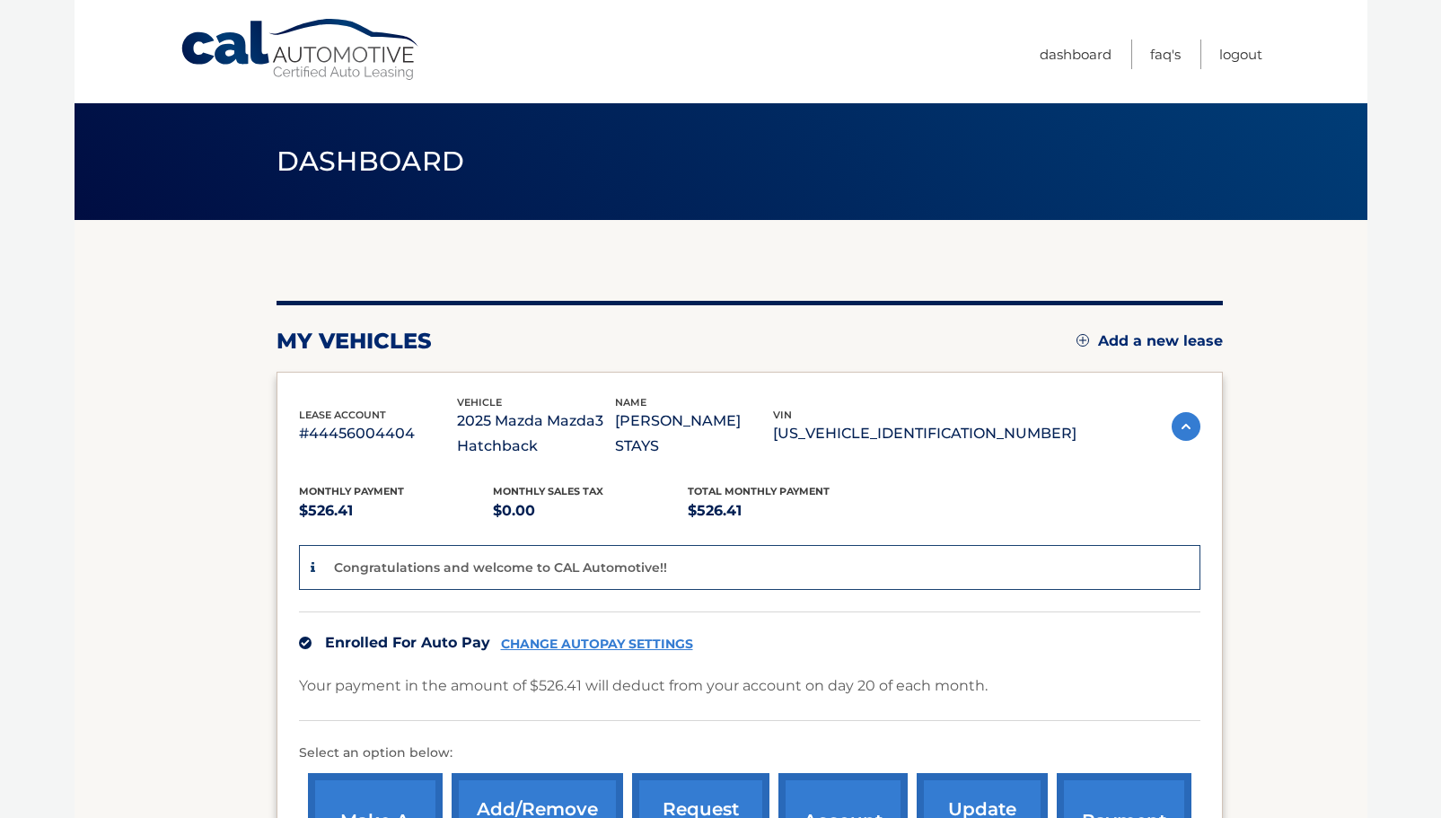
click at [1318, 528] on section "my vehicles Add a new lease lease account #44456004404 vehicle 2025 Mazda Mazda…" at bounding box center [721, 598] width 1293 height 756
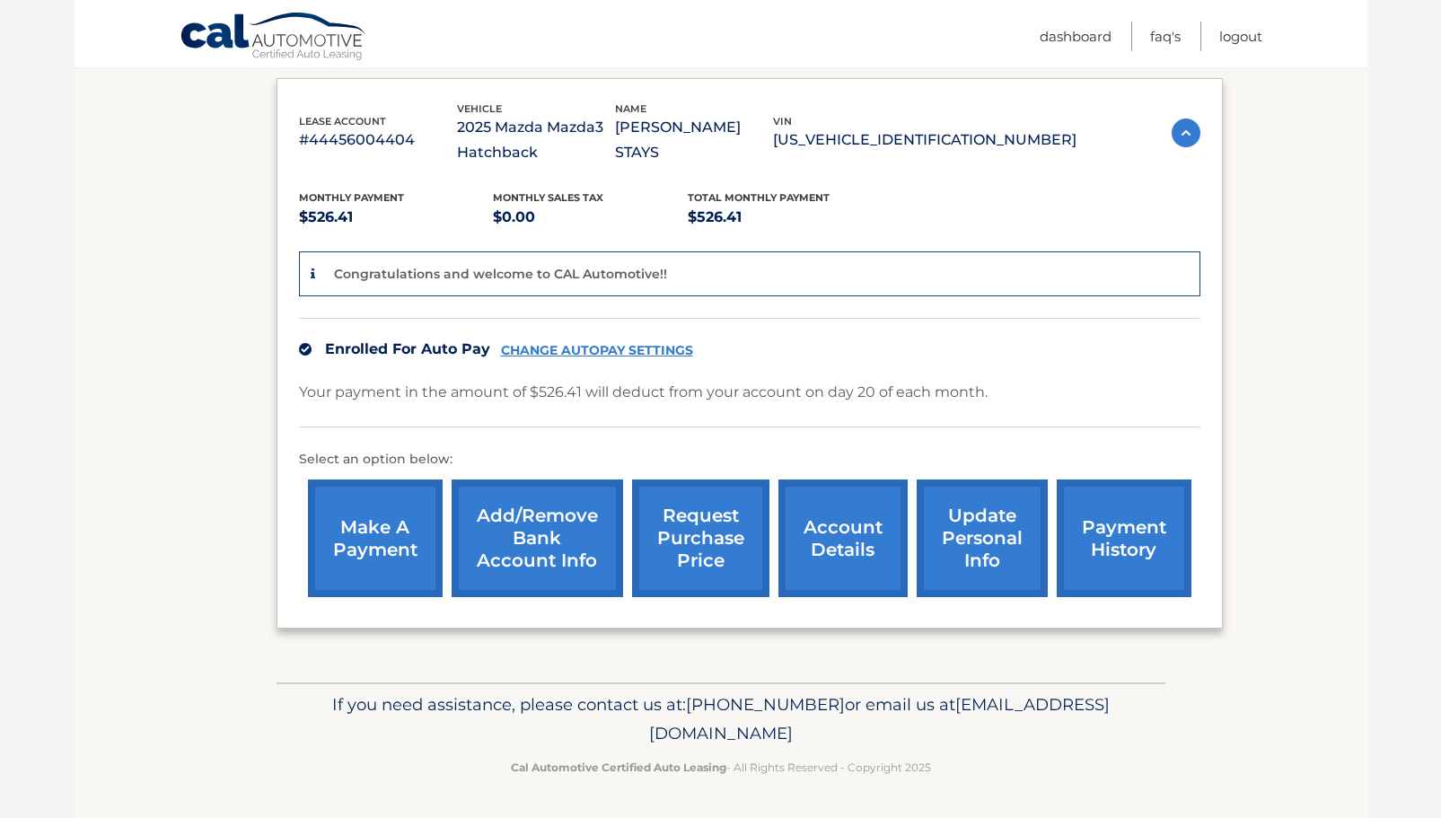
click at [974, 533] on link "update personal info" at bounding box center [982, 539] width 131 height 118
click at [541, 536] on link "Add/Remove bank account info" at bounding box center [538, 539] width 172 height 118
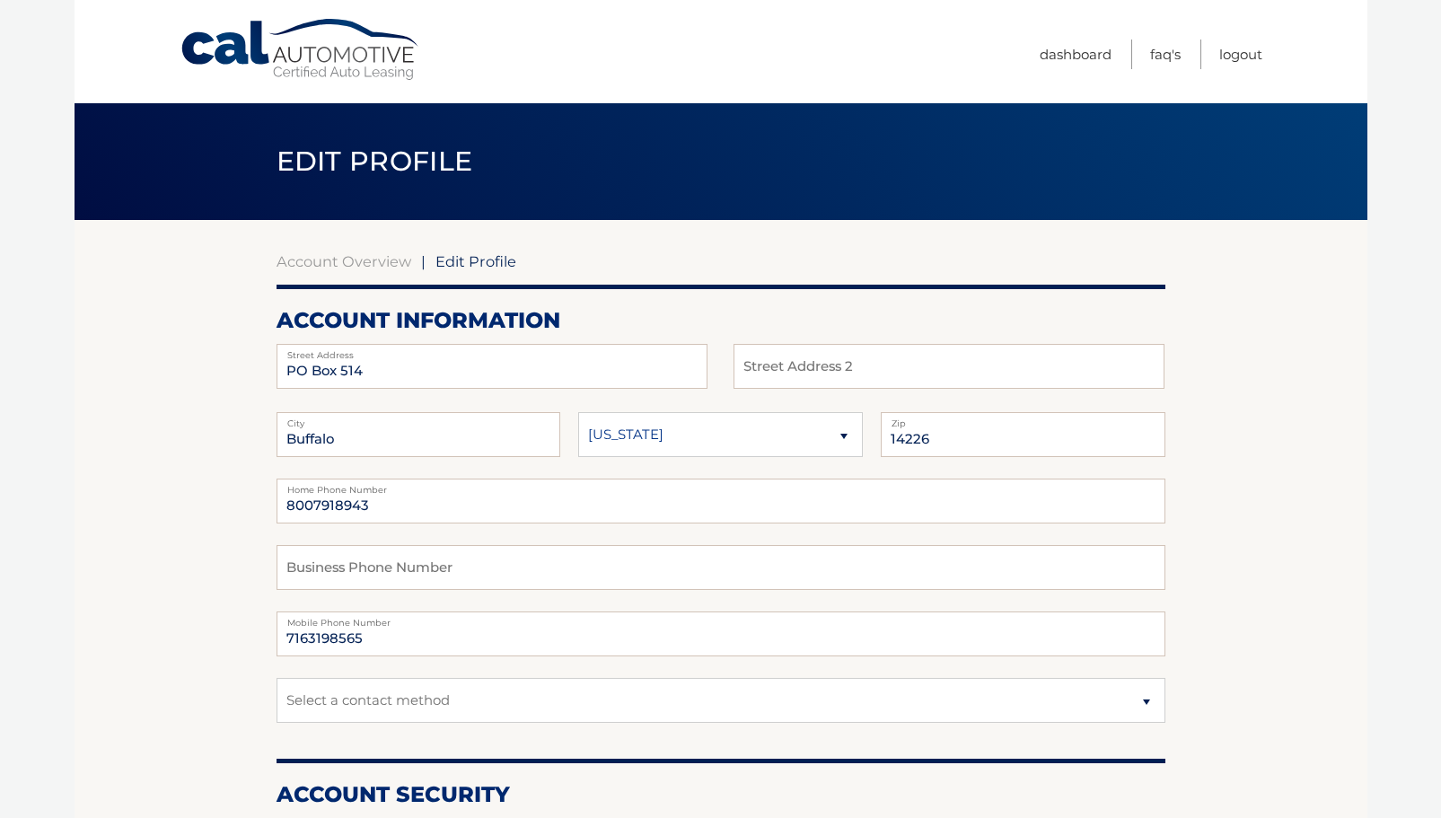
click at [1398, 478] on body "Cal Automotive Menu Dashboard FAQ's Logout | Zip" at bounding box center [720, 409] width 1441 height 818
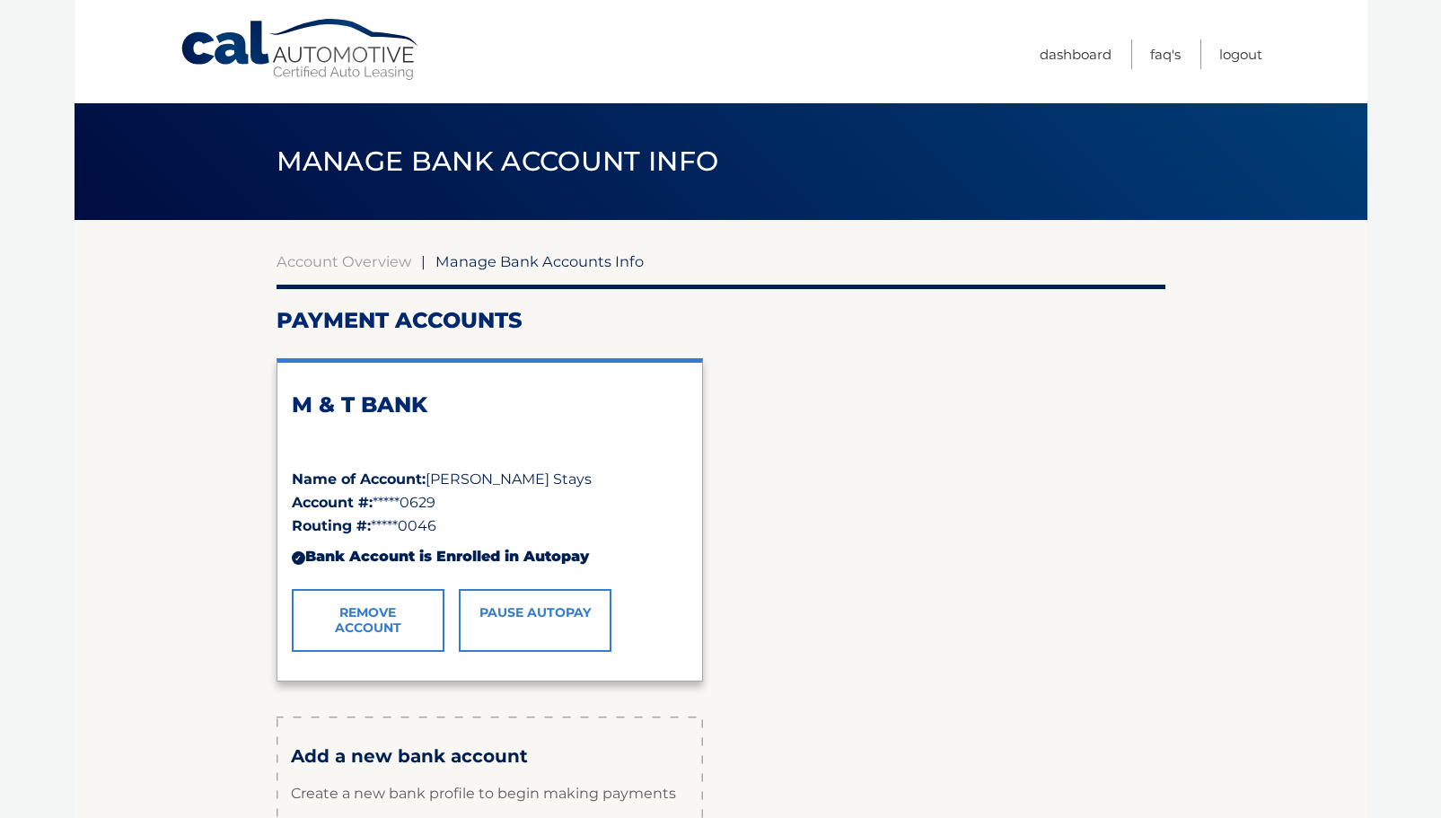
click at [1018, 568] on div "M & T BANK Name of Account: [PERSON_NAME] Account #: *****0629 Routing #: *****…" at bounding box center [721, 520] width 889 height 352
drag, startPoint x: 1240, startPoint y: 56, endPoint x: 1262, endPoint y: 85, distance: 36.6
click at [1240, 56] on link "Logout" at bounding box center [1241, 55] width 43 height 30
